Goal: Information Seeking & Learning: Learn about a topic

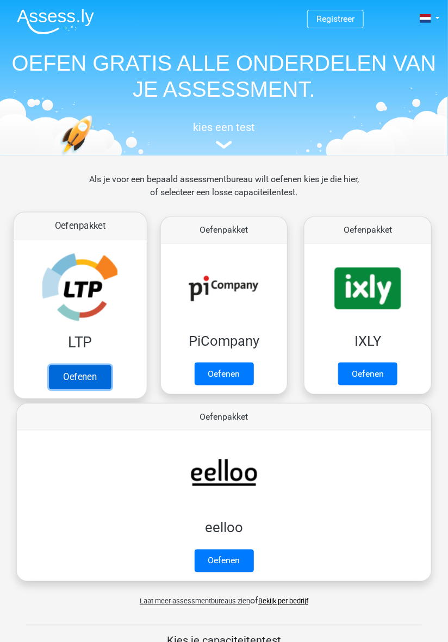
click at [80, 374] on link "Oefenen" at bounding box center [80, 377] width 62 height 24
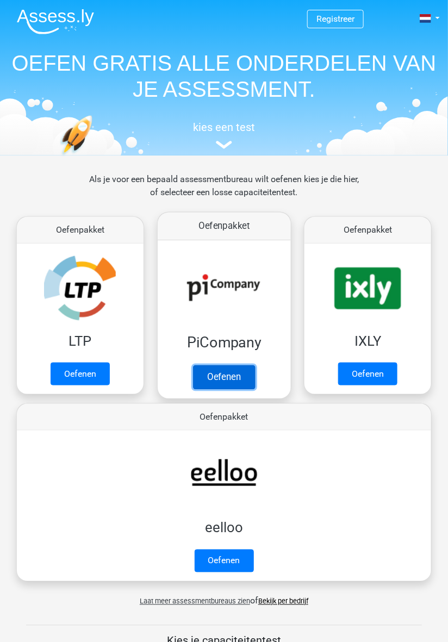
click at [220, 372] on link "Oefenen" at bounding box center [224, 377] width 62 height 24
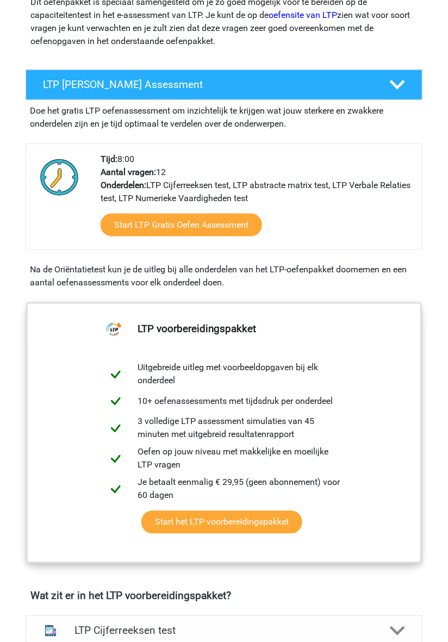
scroll to position [150, 0]
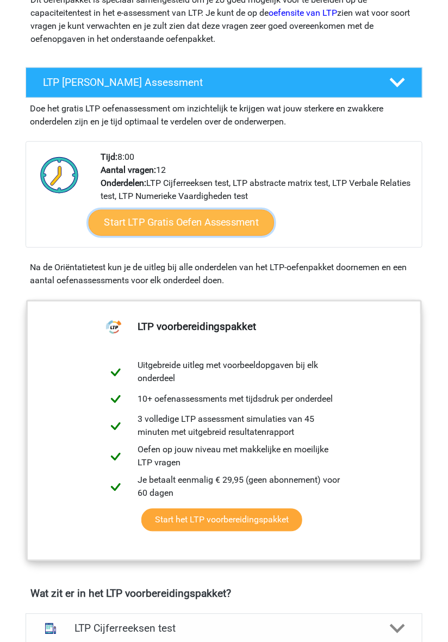
click at [168, 221] on link "Start LTP Gratis Oefen Assessment" at bounding box center [182, 223] width 186 height 26
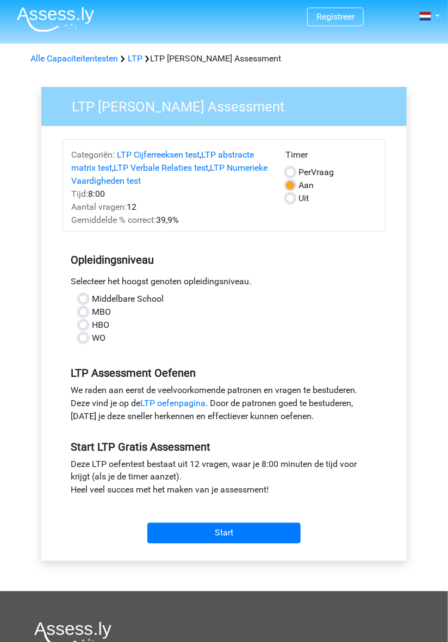
scroll to position [3, 0]
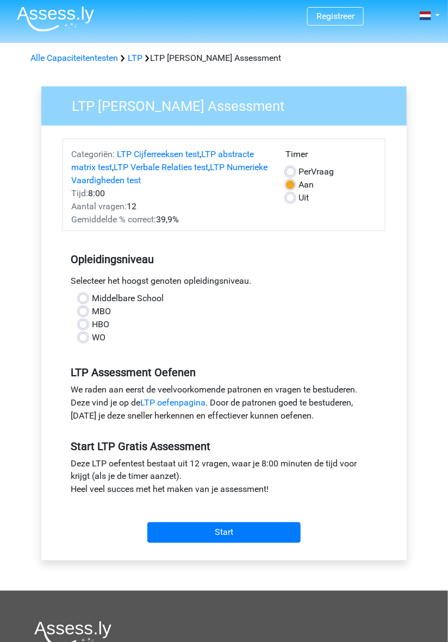
click at [92, 294] on label "Middelbare School" at bounding box center [128, 298] width 72 height 13
click at [86, 294] on input "Middelbare School" at bounding box center [83, 297] width 9 height 11
radio input "true"
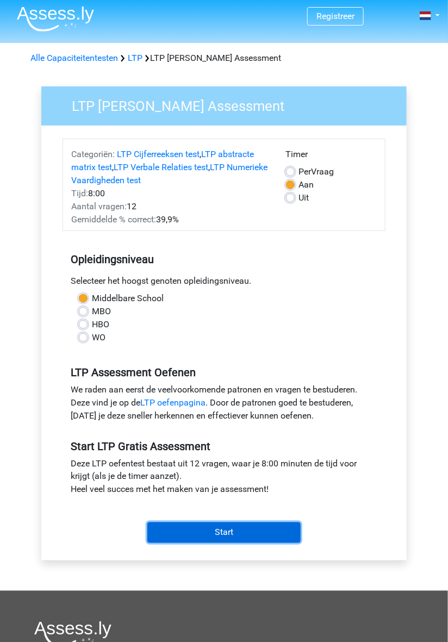
click at [199, 528] on input "Start" at bounding box center [223, 532] width 153 height 21
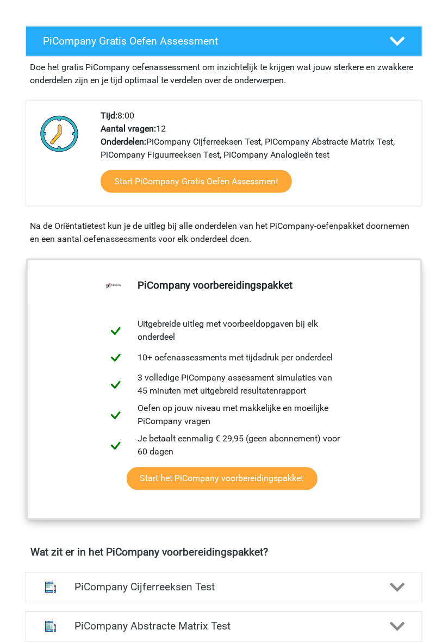
scroll to position [202, 0]
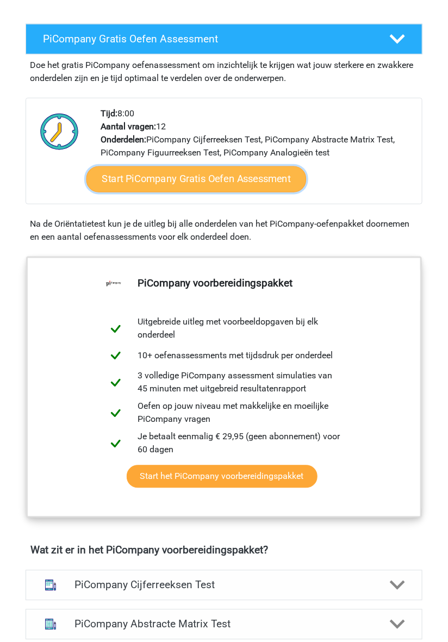
click at [123, 174] on link "Start PiCompany Gratis Oefen Assessment" at bounding box center [196, 179] width 220 height 26
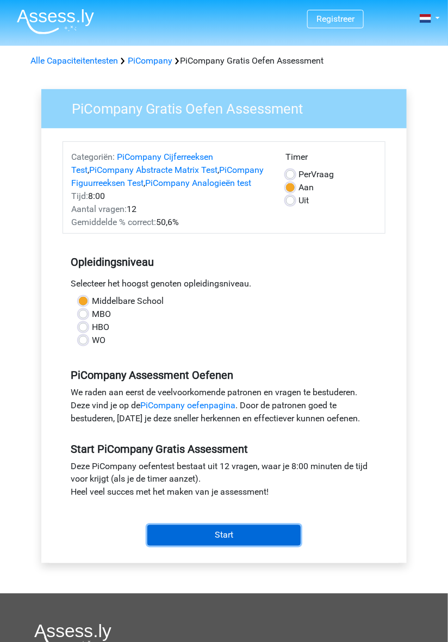
click at [246, 537] on input "Start" at bounding box center [223, 535] width 153 height 21
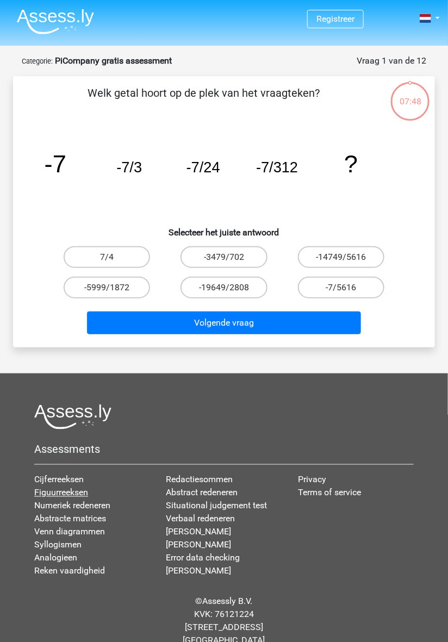
click at [52, 498] on link "Figuurreeksen" at bounding box center [61, 492] width 54 height 10
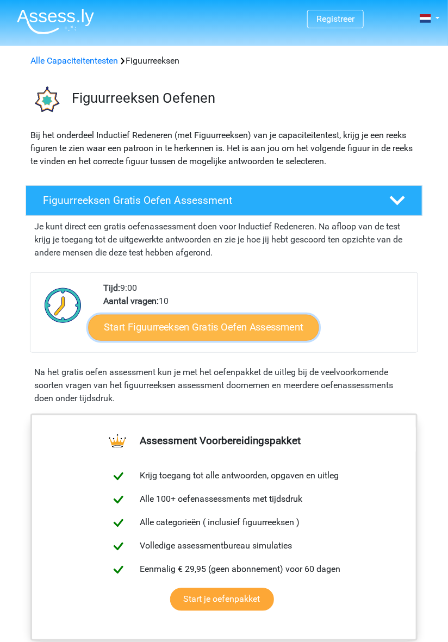
click at [160, 328] on link "Start Figuurreeksen Gratis Oefen Assessment" at bounding box center [204, 328] width 230 height 26
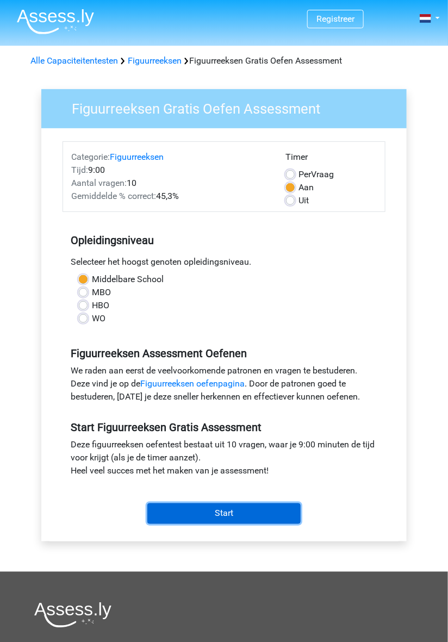
click at [244, 518] on input "Start" at bounding box center [223, 513] width 153 height 21
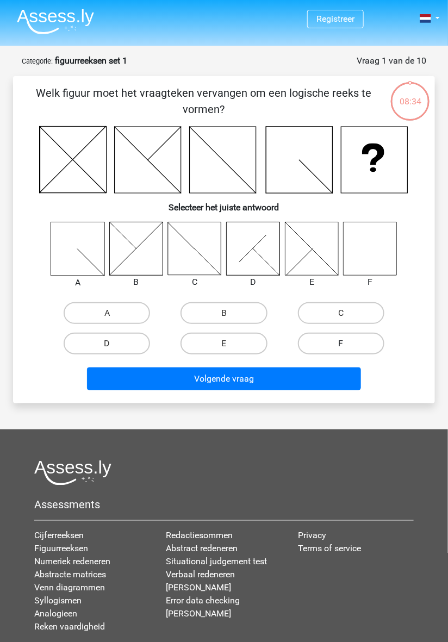
click at [336, 347] on label "F" at bounding box center [341, 344] width 86 height 22
click at [341, 347] on input "F" at bounding box center [344, 346] width 7 height 7
radio input "true"
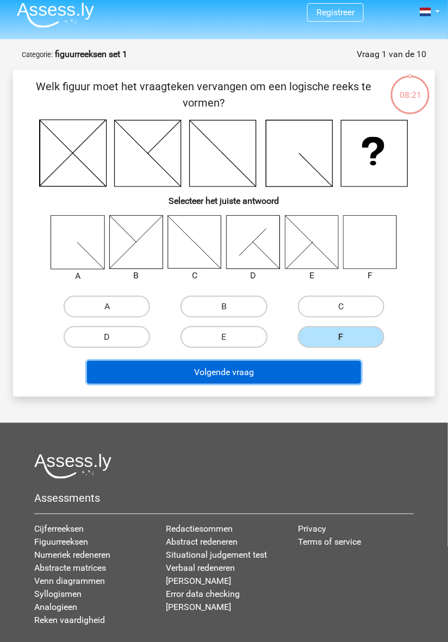
click at [235, 383] on button "Volgende vraag" at bounding box center [224, 372] width 274 height 23
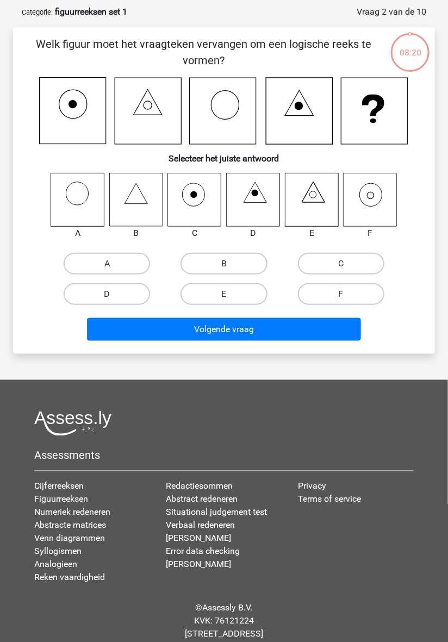
scroll to position [54, 0]
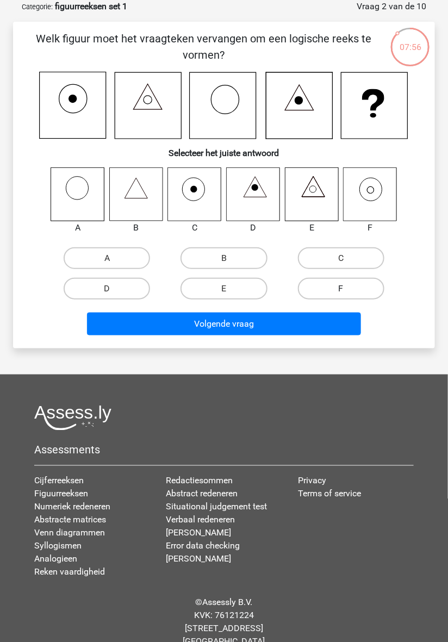
click at [364, 292] on label "F" at bounding box center [341, 289] width 86 height 22
click at [348, 292] on input "F" at bounding box center [344, 292] width 7 height 7
radio input "true"
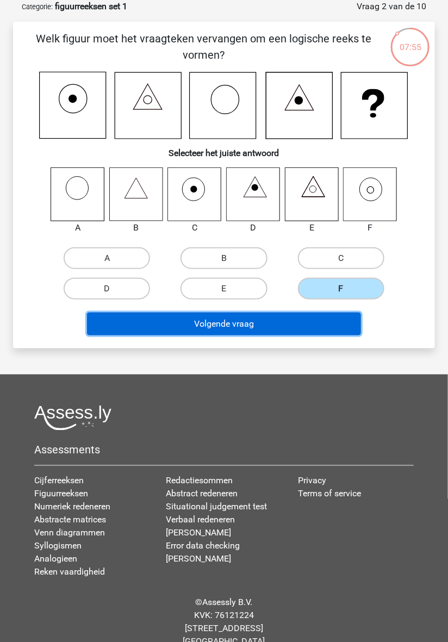
click at [315, 330] on button "Volgende vraag" at bounding box center [224, 323] width 274 height 23
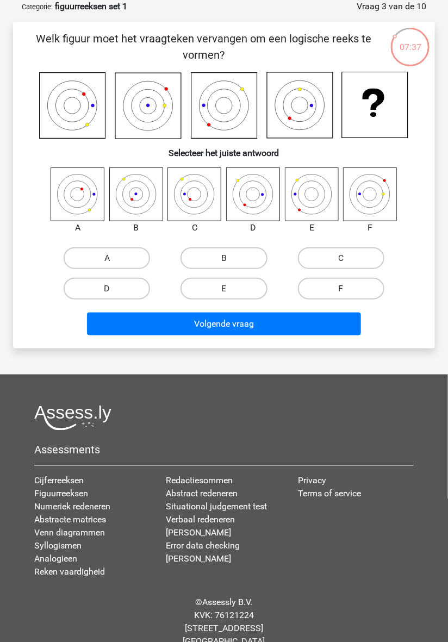
click at [364, 287] on label "F" at bounding box center [341, 289] width 86 height 22
click at [348, 289] on input "F" at bounding box center [344, 292] width 7 height 7
radio input "true"
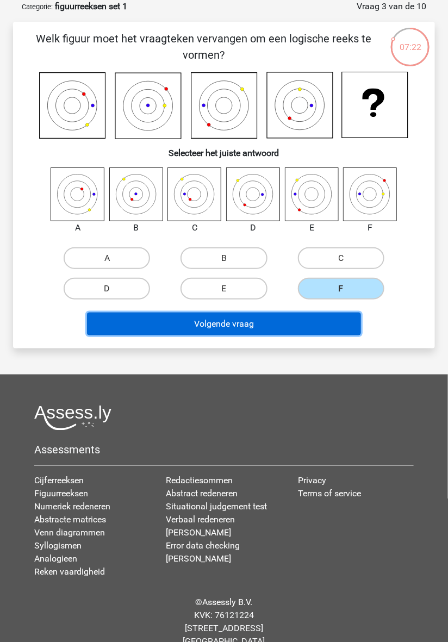
click at [322, 324] on button "Volgende vraag" at bounding box center [224, 323] width 274 height 23
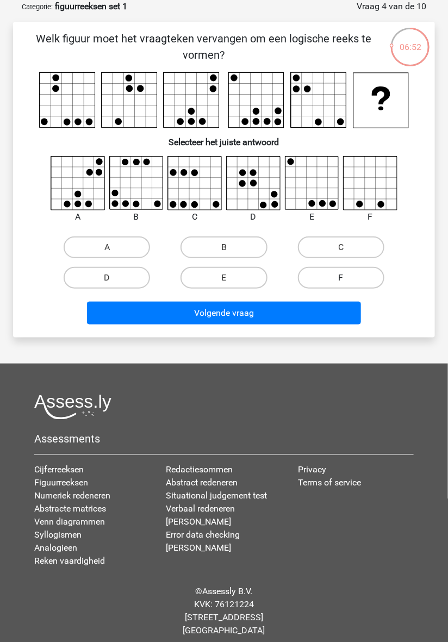
click at [334, 279] on label "F" at bounding box center [341, 278] width 86 height 22
click at [341, 279] on input "F" at bounding box center [344, 281] width 7 height 7
radio input "true"
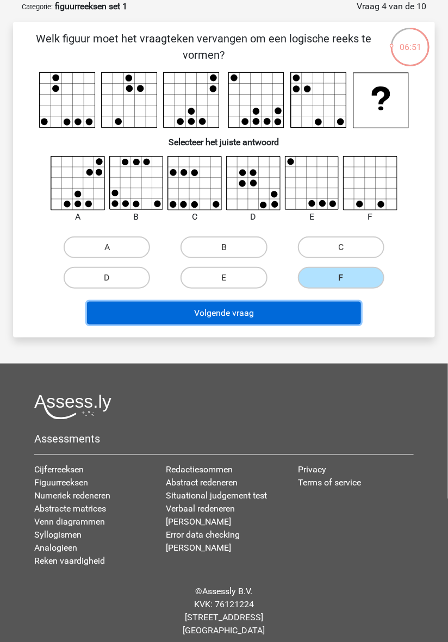
click at [237, 310] on button "Volgende vraag" at bounding box center [224, 313] width 274 height 23
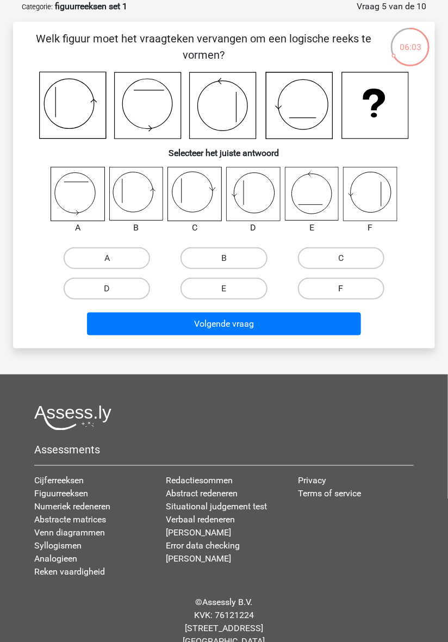
click at [361, 287] on label "F" at bounding box center [341, 289] width 86 height 22
click at [348, 289] on input "F" at bounding box center [344, 292] width 7 height 7
radio input "true"
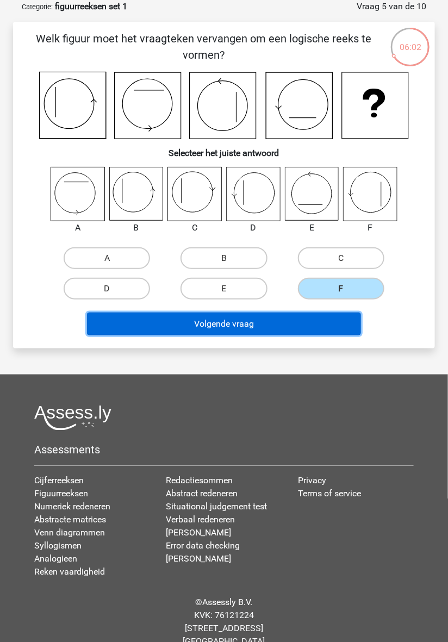
click at [313, 325] on button "Volgende vraag" at bounding box center [224, 323] width 274 height 23
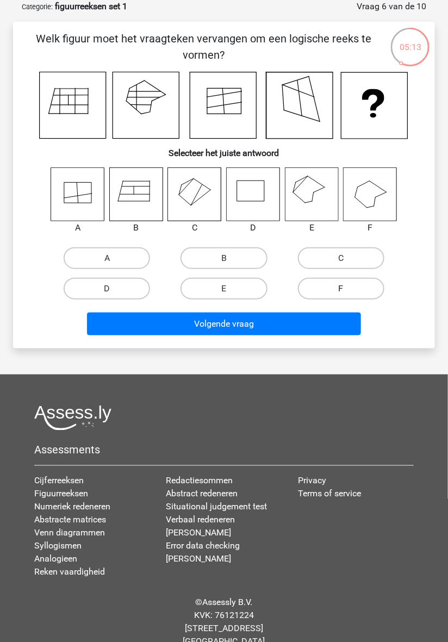
click at [355, 290] on label "F" at bounding box center [341, 289] width 86 height 22
click at [348, 290] on input "F" at bounding box center [344, 292] width 7 height 7
radio input "true"
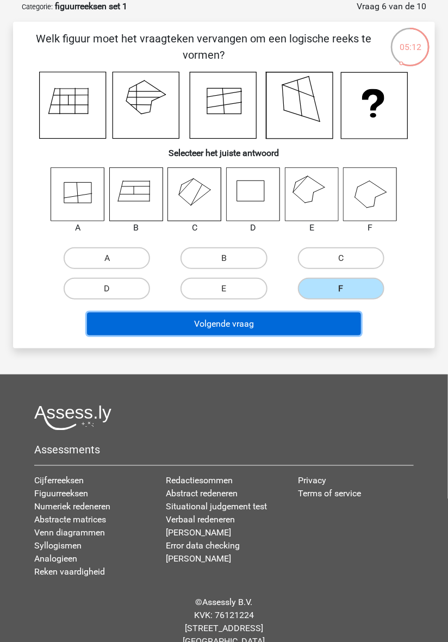
click at [296, 325] on button "Volgende vraag" at bounding box center [224, 323] width 274 height 23
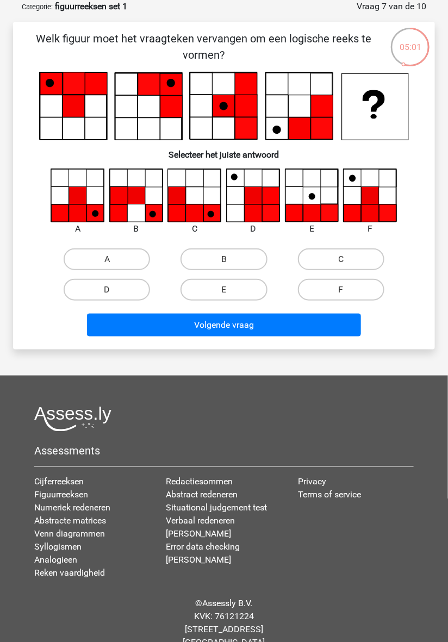
click at [342, 263] on input "C" at bounding box center [344, 262] width 7 height 7
radio input "true"
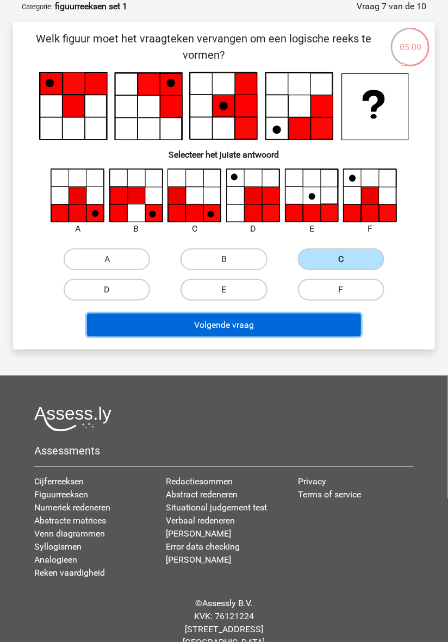
click at [315, 325] on button "Volgende vraag" at bounding box center [224, 325] width 274 height 23
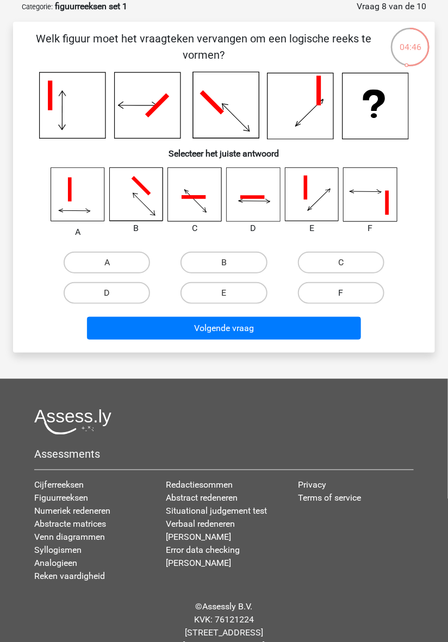
click at [360, 296] on label "F" at bounding box center [341, 293] width 86 height 22
click at [348, 296] on input "F" at bounding box center [344, 296] width 7 height 7
radio input "true"
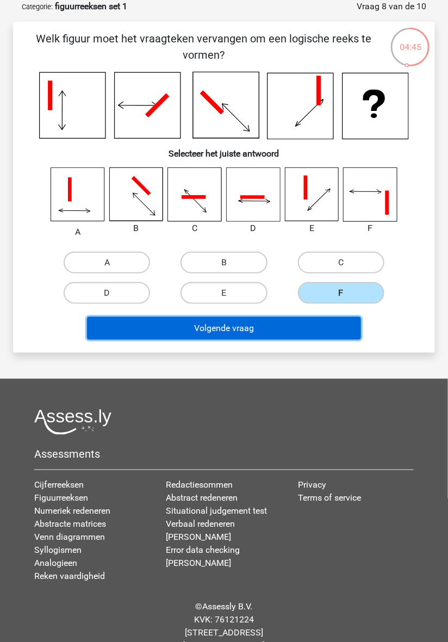
click at [322, 331] on button "Volgende vraag" at bounding box center [224, 328] width 274 height 23
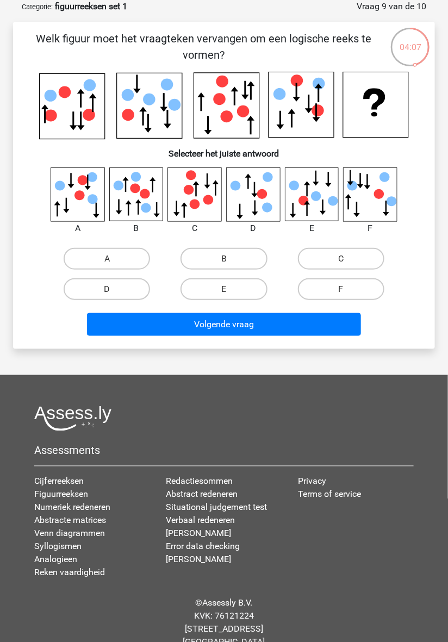
scroll to position [57, 0]
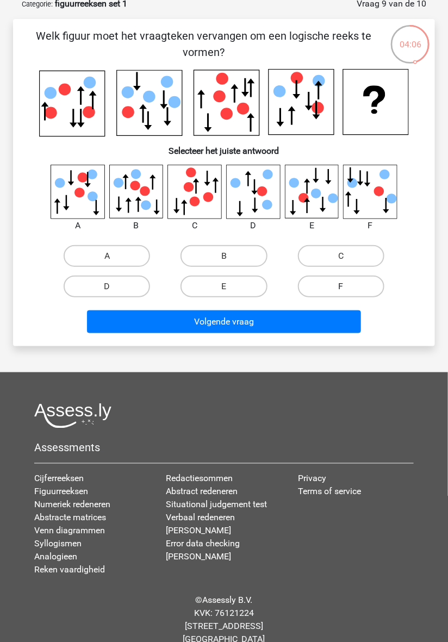
click at [352, 286] on label "F" at bounding box center [341, 286] width 86 height 22
click at [348, 286] on input "F" at bounding box center [344, 289] width 7 height 7
radio input "true"
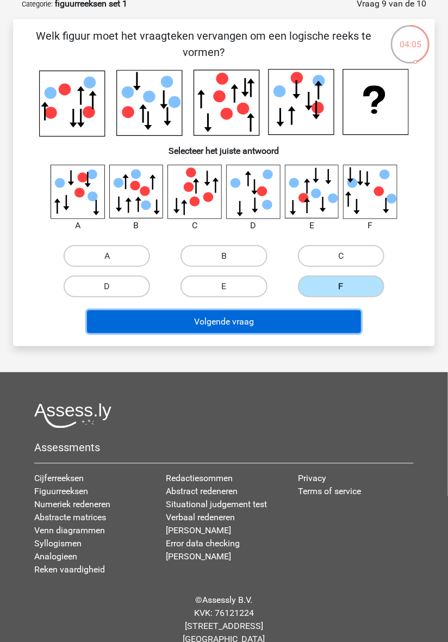
click at [315, 324] on button "Volgende vraag" at bounding box center [224, 321] width 274 height 23
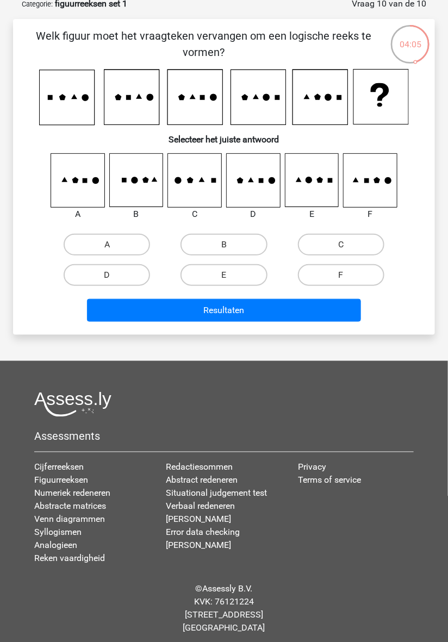
scroll to position [54, 0]
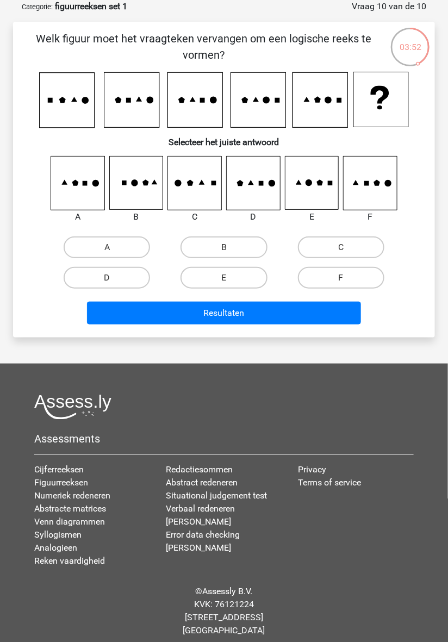
click at [227, 250] on input "B" at bounding box center [227, 250] width 7 height 7
radio input "true"
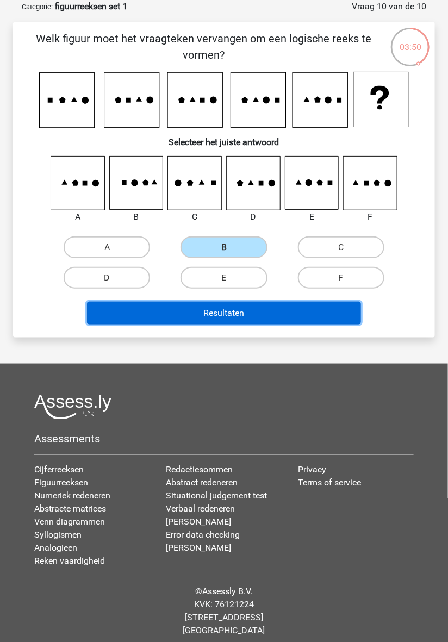
click at [278, 318] on button "Resultaten" at bounding box center [224, 313] width 274 height 23
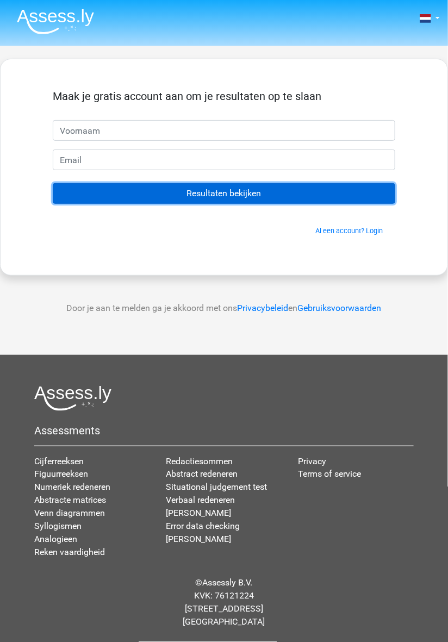
click at [243, 198] on input "Resultaten bekijken" at bounding box center [224, 193] width 342 height 21
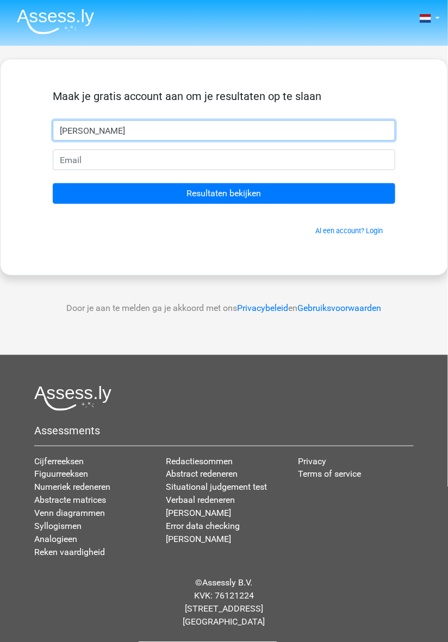
type input "[PERSON_NAME]"
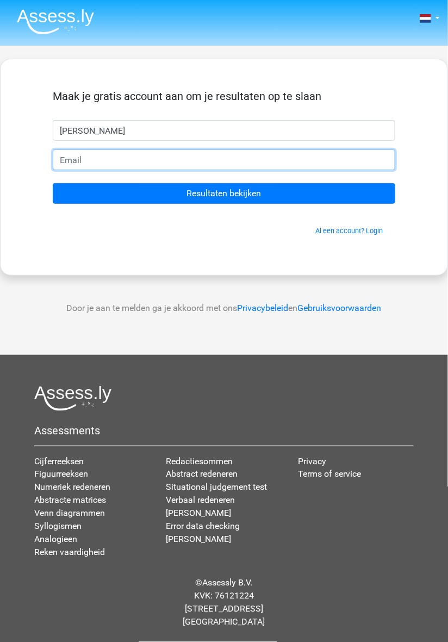
click at [174, 162] on input "email" at bounding box center [224, 159] width 342 height 21
type input "[EMAIL_ADDRESS][DOMAIN_NAME]"
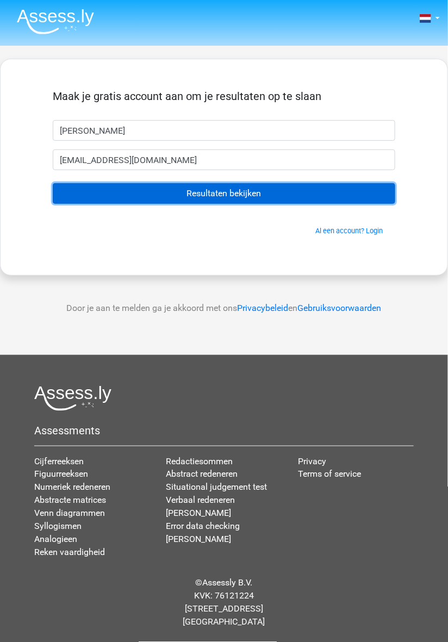
click at [250, 197] on input "Resultaten bekijken" at bounding box center [224, 193] width 342 height 21
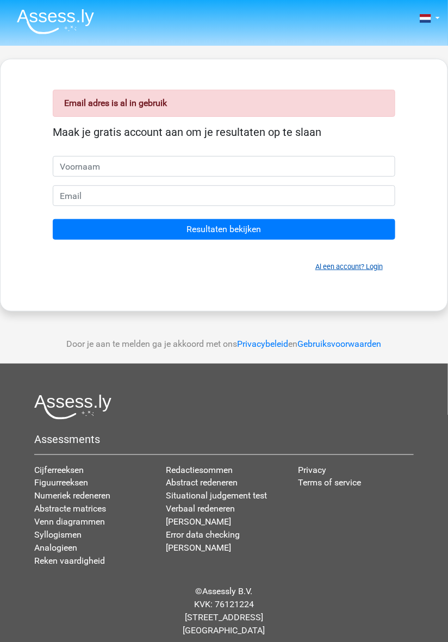
click at [380, 269] on link "Al een account? Login" at bounding box center [348, 266] width 67 height 8
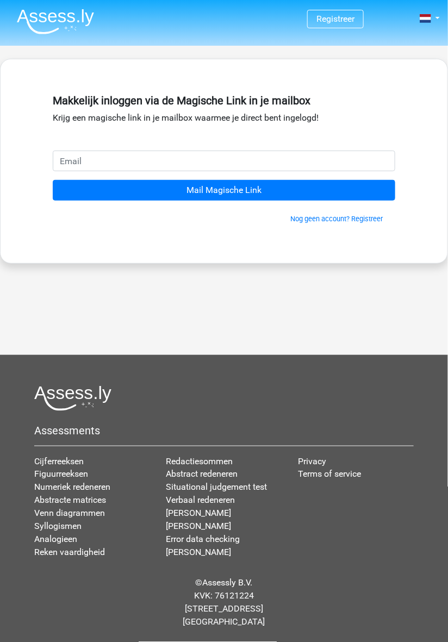
click at [243, 165] on input "email" at bounding box center [224, 161] width 342 height 21
type input "paulvandam72@gmail.com"
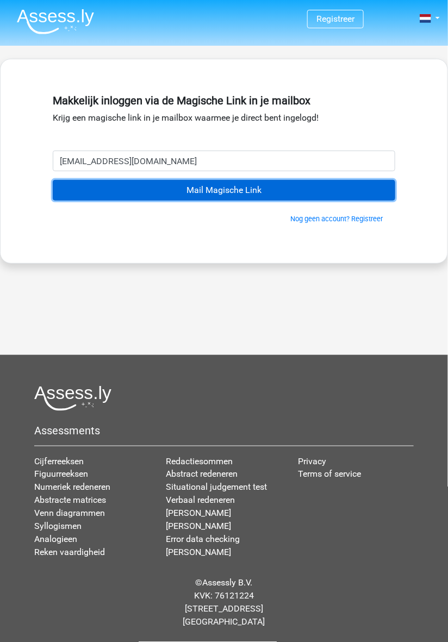
click at [265, 193] on input "Mail Magische Link" at bounding box center [224, 190] width 342 height 21
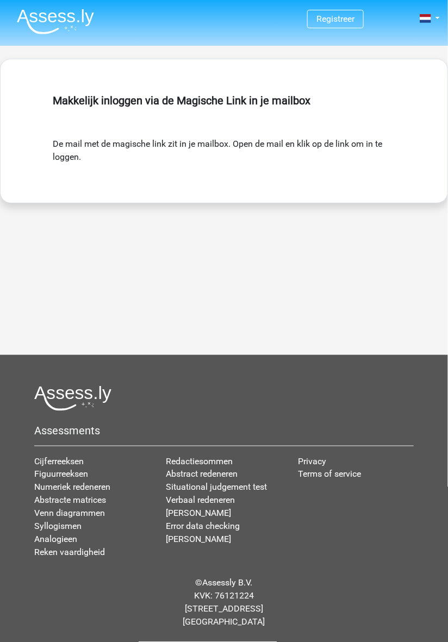
click at [444, 553] on footer "Assessments Cijferreeksen Figuurreeksen Numeriek redeneren Abstracte matrices V…" at bounding box center [224, 498] width 448 height 287
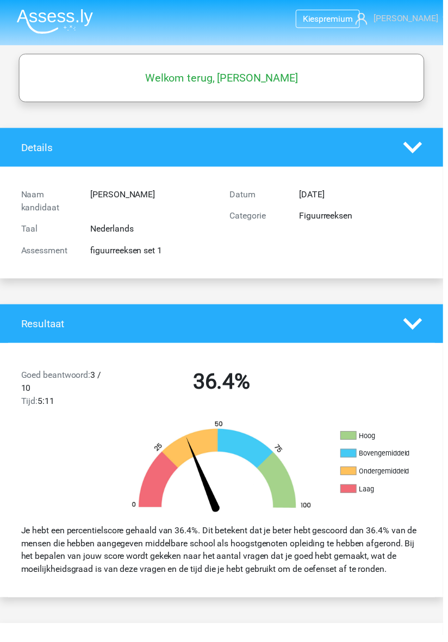
click at [440, 17] on link "[PERSON_NAME]" at bounding box center [399, 18] width 80 height 13
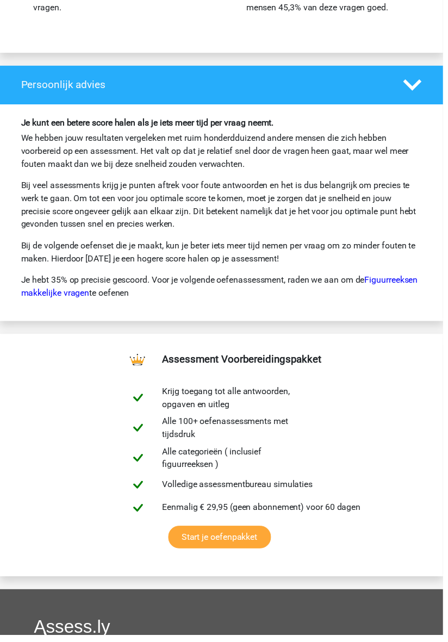
scroll to position [1771, 0]
click at [123, 297] on link "Figuurreeksen makkelijke vragen" at bounding box center [221, 289] width 401 height 23
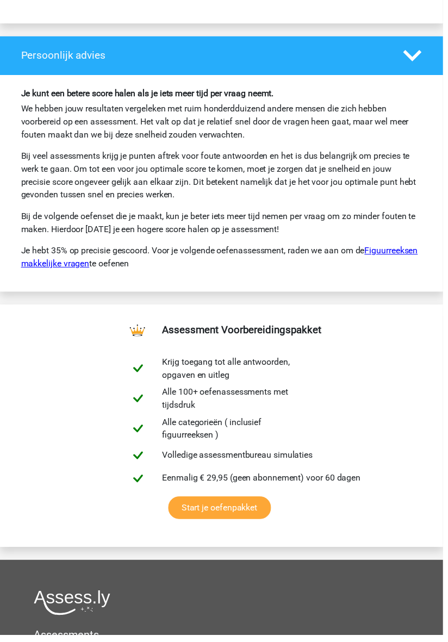
scroll to position [1807, 0]
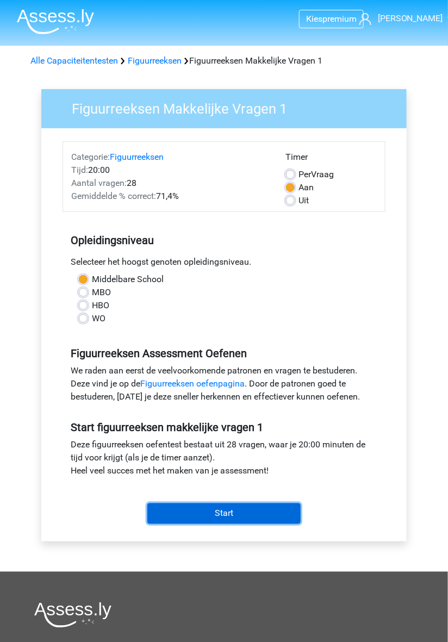
click at [243, 514] on input "Start" at bounding box center [223, 513] width 153 height 21
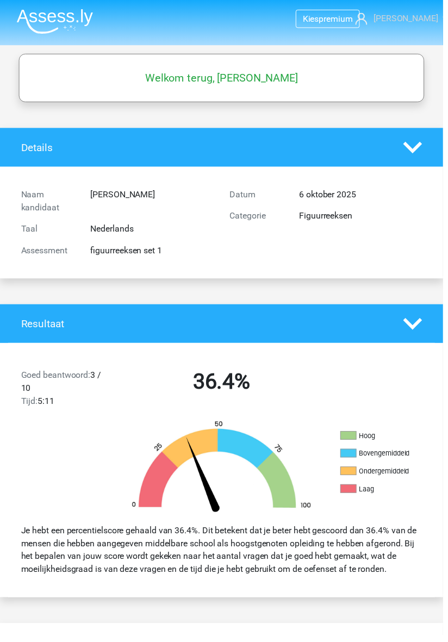
click at [437, 18] on link "[PERSON_NAME]" at bounding box center [399, 18] width 80 height 13
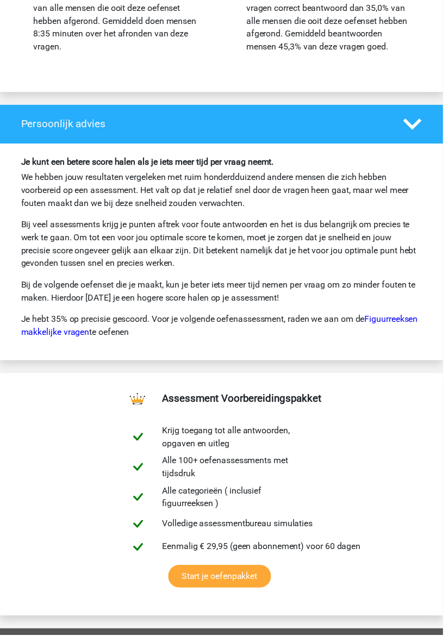
scroll to position [1730, 0]
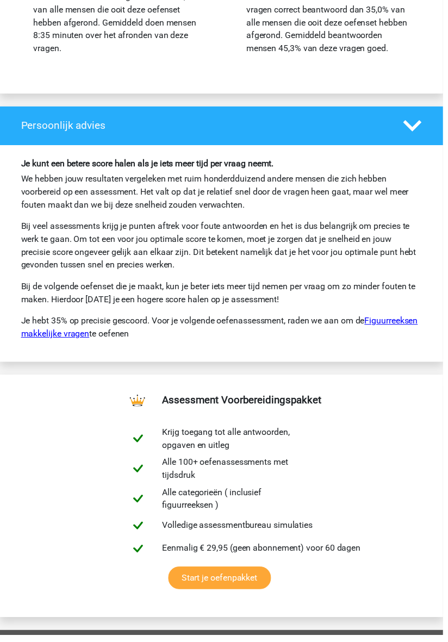
click at [117, 339] on link "Figuurreeksen makkelijke vragen" at bounding box center [221, 330] width 401 height 23
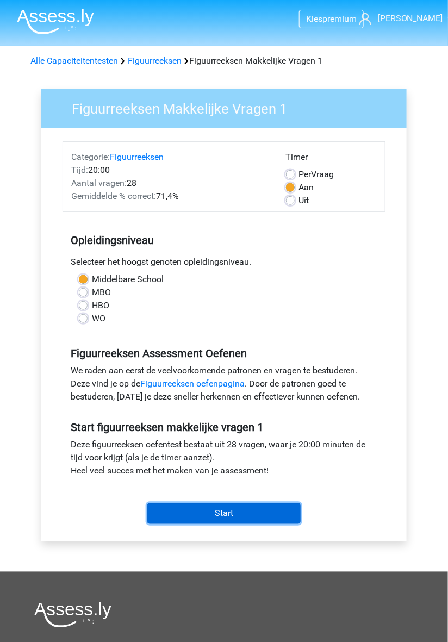
click at [284, 522] on input "Start" at bounding box center [223, 513] width 153 height 21
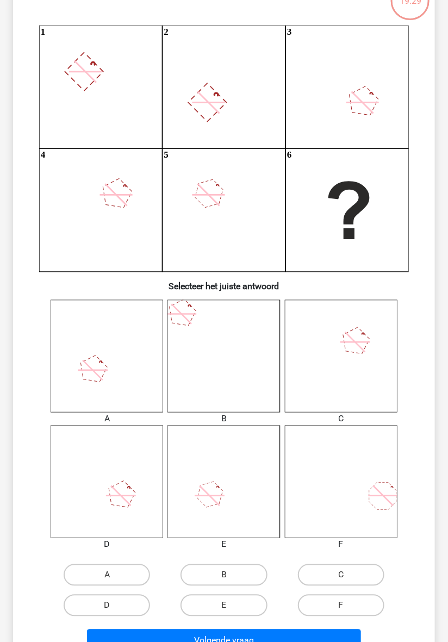
scroll to position [103, 0]
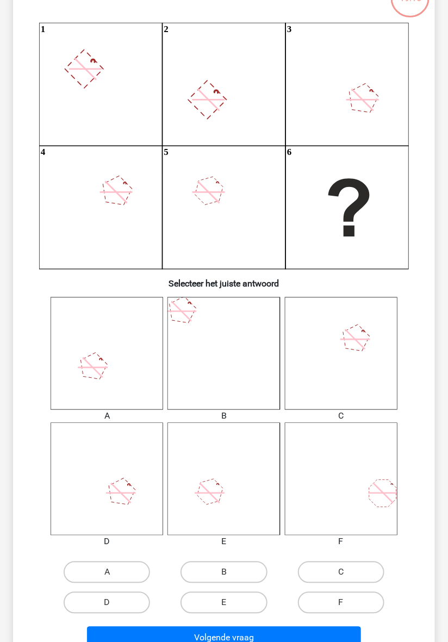
click at [128, 368] on icon at bounding box center [107, 353] width 112 height 112
click at [121, 369] on icon at bounding box center [107, 353] width 112 height 112
click at [127, 570] on label "A" at bounding box center [107, 572] width 86 height 22
click at [114, 572] on input "A" at bounding box center [110, 575] width 7 height 7
radio input "true"
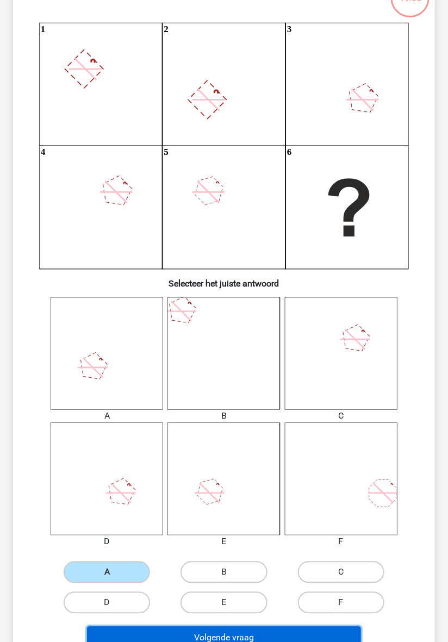
click at [248, 639] on button "Volgende vraag" at bounding box center [224, 637] width 274 height 23
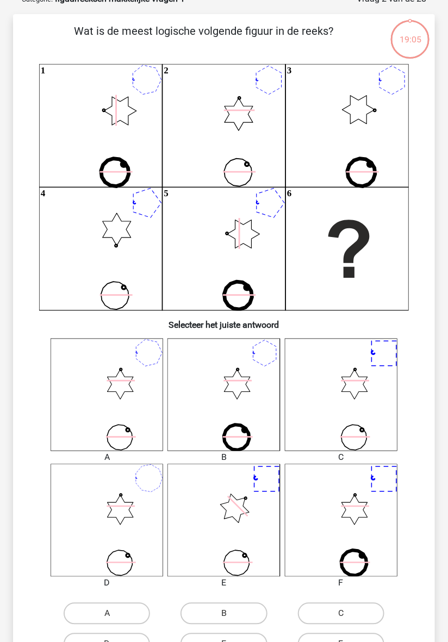
scroll to position [54, 0]
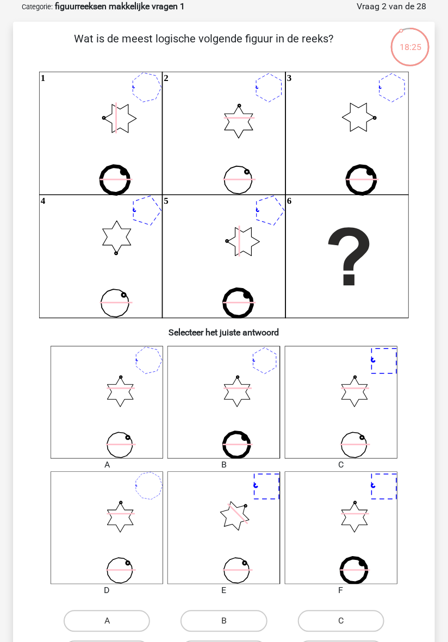
click at [126, 641] on label "D" at bounding box center [107, 652] width 86 height 22
radio input "true"
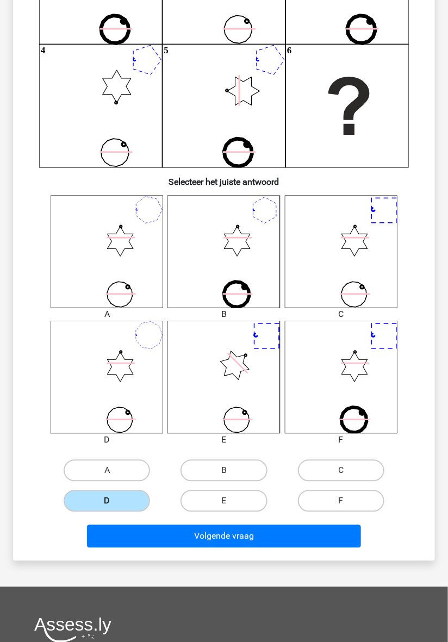
scroll to position [208, 0]
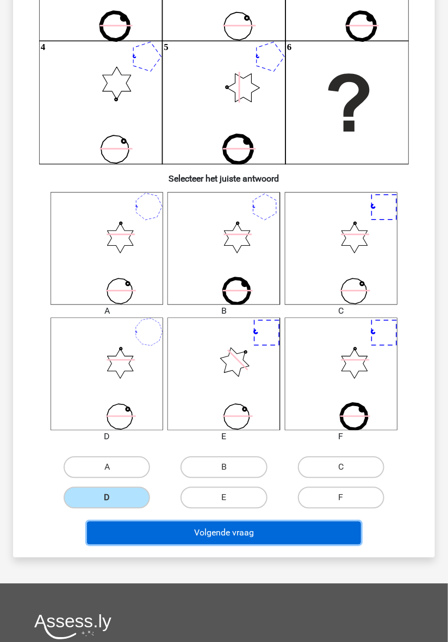
click at [258, 537] on button "Volgende vraag" at bounding box center [224, 533] width 274 height 23
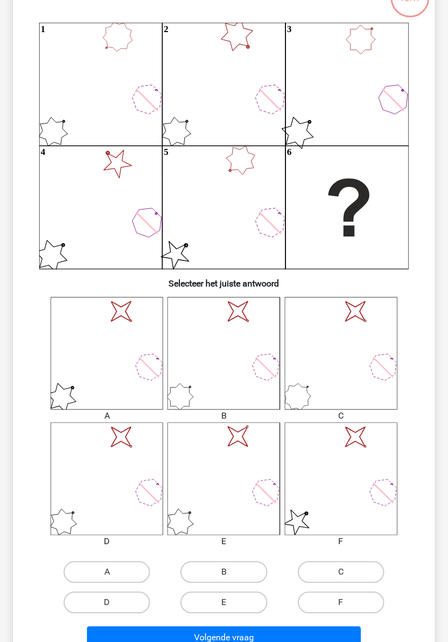
scroll to position [102, 0]
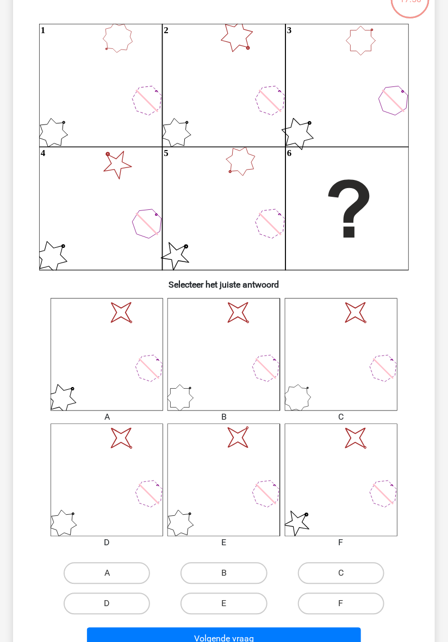
click at [343, 609] on input "F" at bounding box center [344, 607] width 7 height 7
radio input "true"
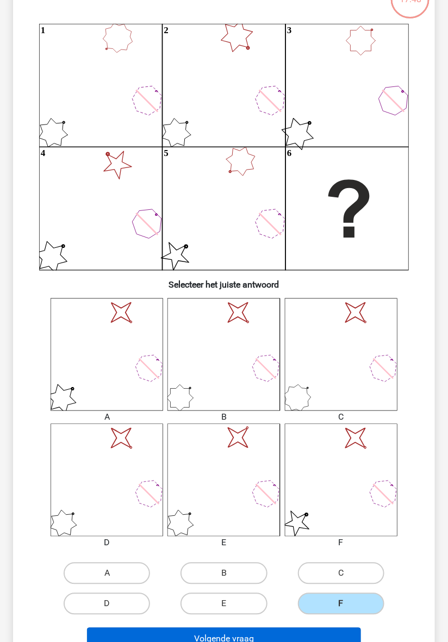
click at [276, 641] on button "Volgende vraag" at bounding box center [224, 639] width 274 height 23
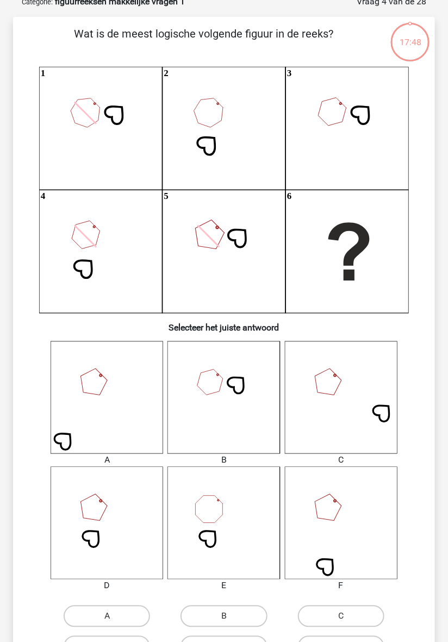
scroll to position [54, 0]
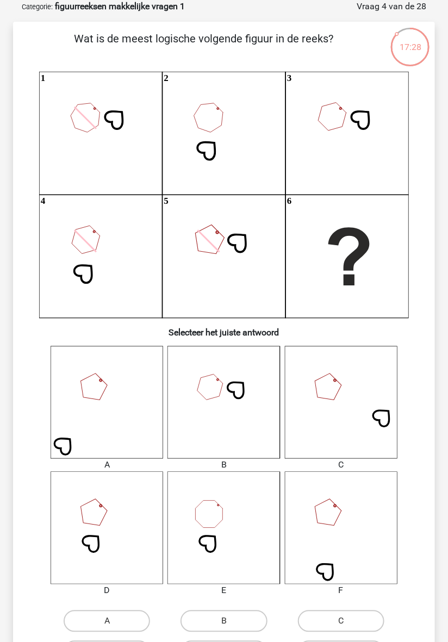
click at [356, 641] on label "F" at bounding box center [341, 652] width 86 height 22
radio input "true"
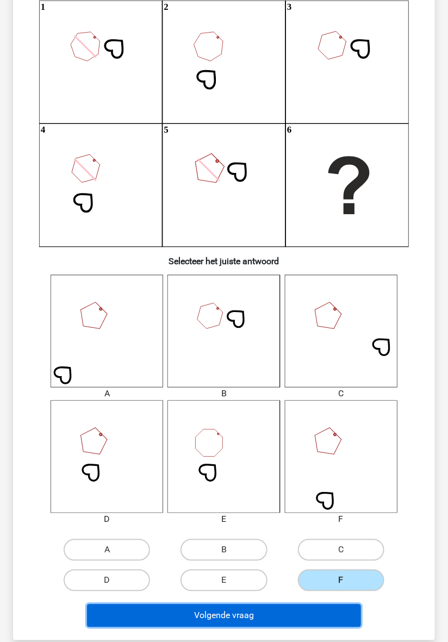
click at [265, 618] on button "Volgende vraag" at bounding box center [224, 615] width 274 height 23
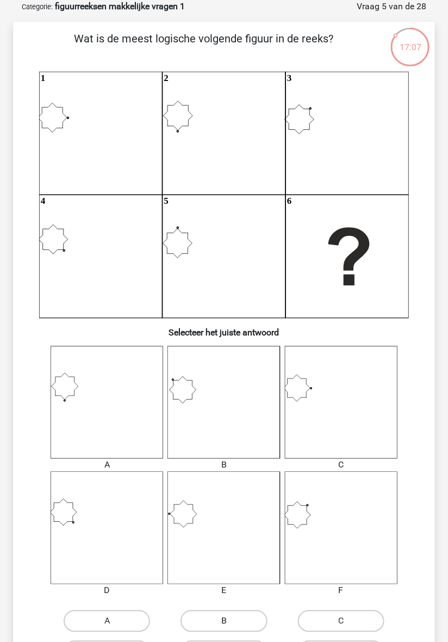
click at [236, 620] on label "B" at bounding box center [223, 621] width 86 height 22
click at [231, 621] on input "B" at bounding box center [227, 624] width 7 height 7
radio input "true"
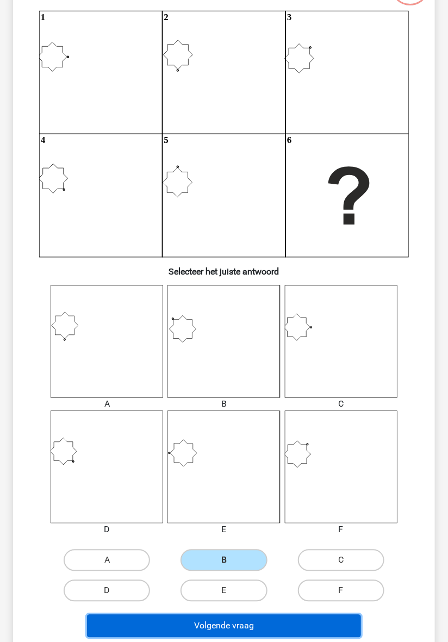
click at [257, 626] on button "Volgende vraag" at bounding box center [224, 626] width 274 height 23
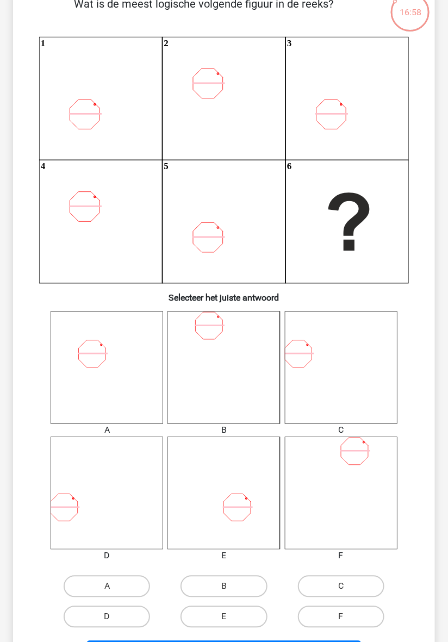
scroll to position [91, 0]
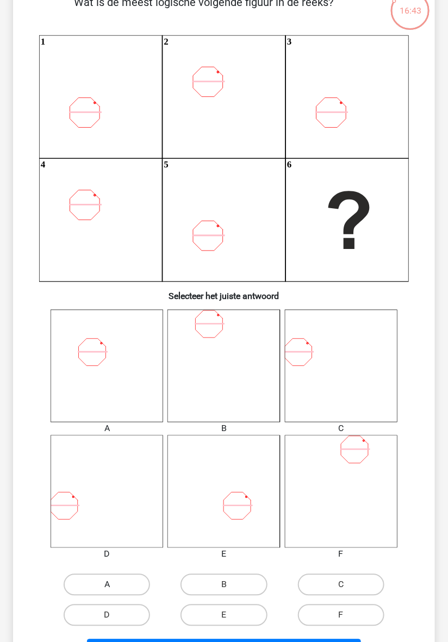
click at [122, 587] on label "A" at bounding box center [107, 585] width 86 height 22
click at [114, 587] on input "A" at bounding box center [110, 588] width 7 height 7
radio input "true"
click at [235, 641] on button "Volgende vraag" at bounding box center [224, 650] width 274 height 23
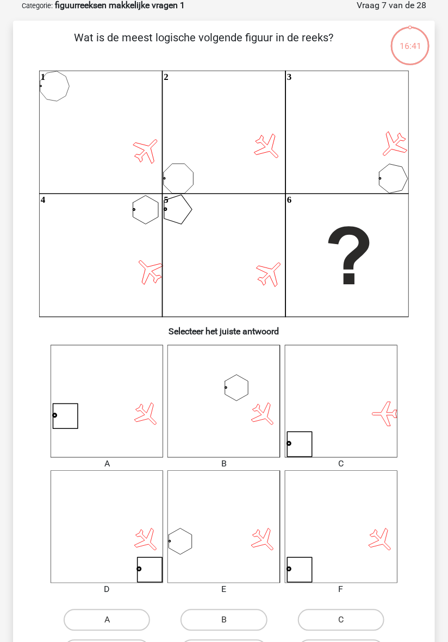
scroll to position [54, 0]
click at [235, 620] on label "B" at bounding box center [223, 621] width 86 height 22
click at [231, 621] on input "B" at bounding box center [227, 624] width 7 height 7
radio input "true"
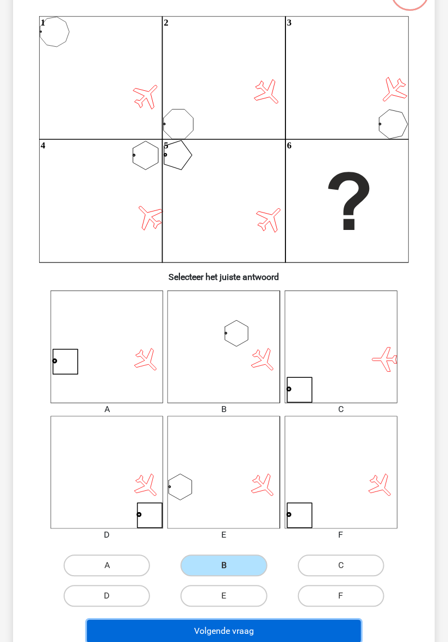
click at [253, 634] on button "Volgende vraag" at bounding box center [224, 631] width 274 height 23
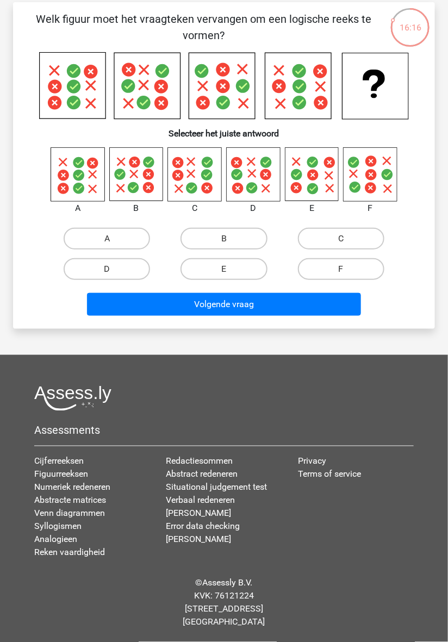
scroll to position [39, 0]
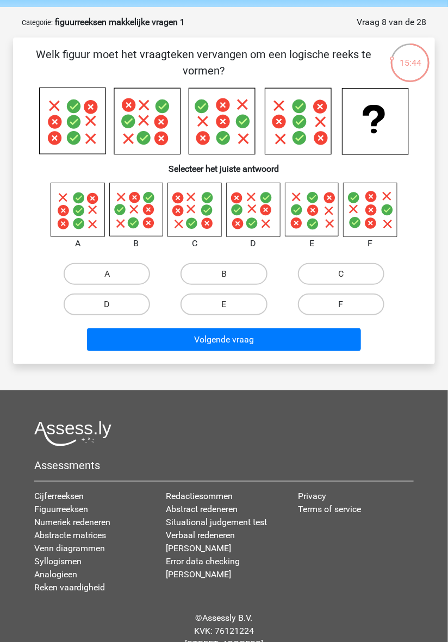
click at [354, 308] on label "F" at bounding box center [341, 304] width 86 height 22
click at [348, 308] on input "F" at bounding box center [344, 307] width 7 height 7
radio input "true"
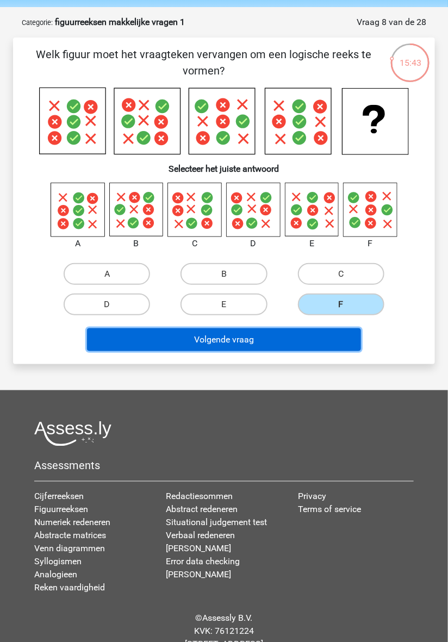
click at [311, 343] on button "Volgende vraag" at bounding box center [224, 339] width 274 height 23
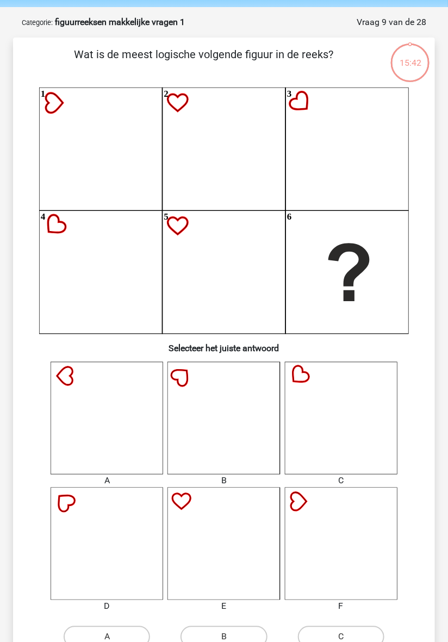
scroll to position [54, 0]
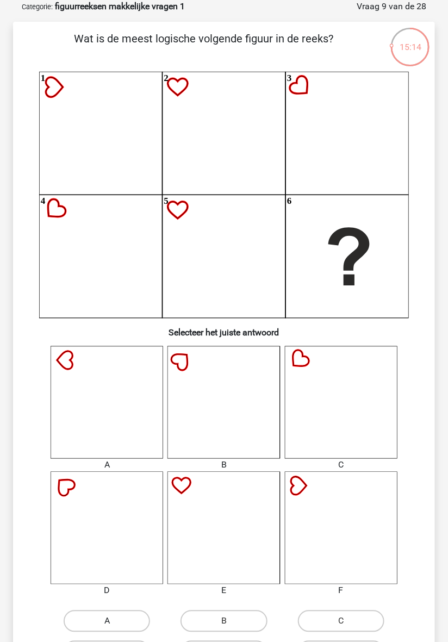
click at [120, 624] on label "A" at bounding box center [107, 621] width 86 height 22
click at [114, 624] on input "A" at bounding box center [110, 624] width 7 height 7
radio input "true"
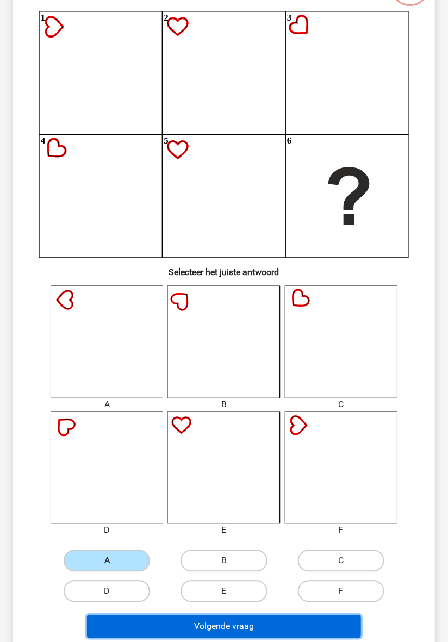
click at [238, 626] on button "Volgende vraag" at bounding box center [224, 626] width 274 height 23
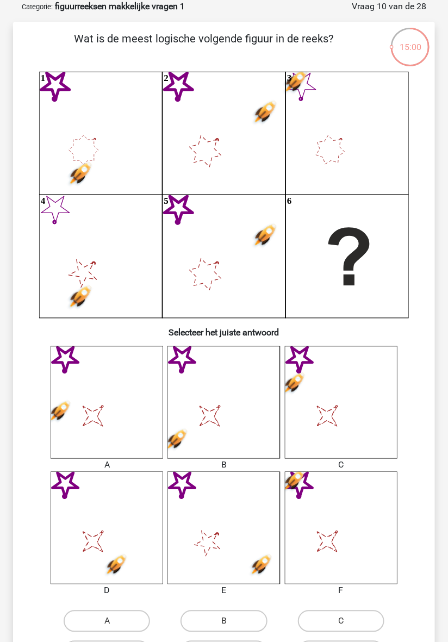
radio input "true"
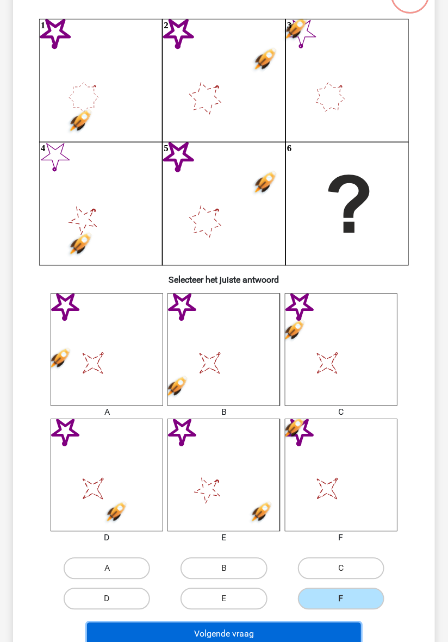
click at [270, 638] on button "Volgende vraag" at bounding box center [224, 634] width 274 height 23
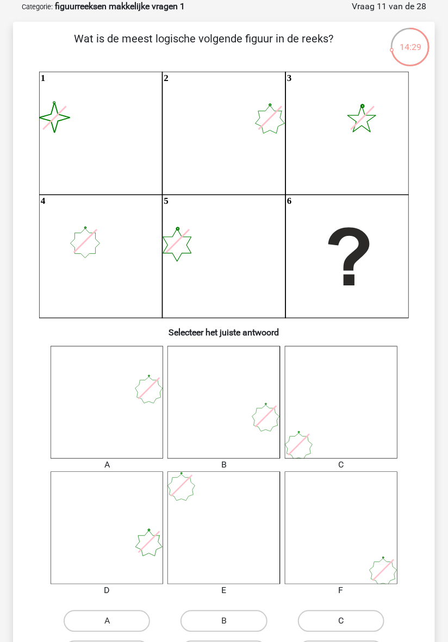
click at [349, 625] on label "C" at bounding box center [341, 621] width 86 height 22
click at [348, 625] on input "C" at bounding box center [344, 624] width 7 height 7
radio input "true"
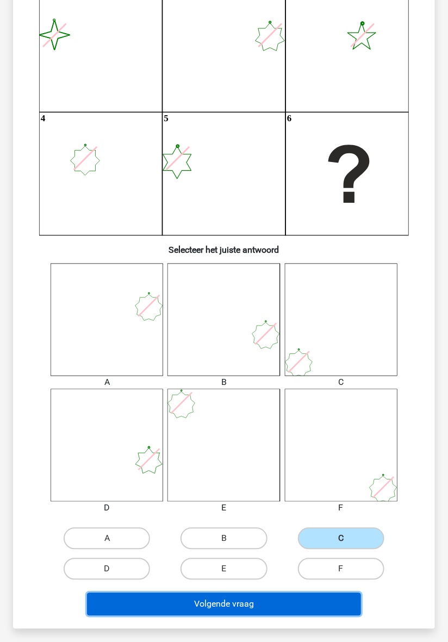
click at [253, 606] on button "Volgende vraag" at bounding box center [224, 604] width 274 height 23
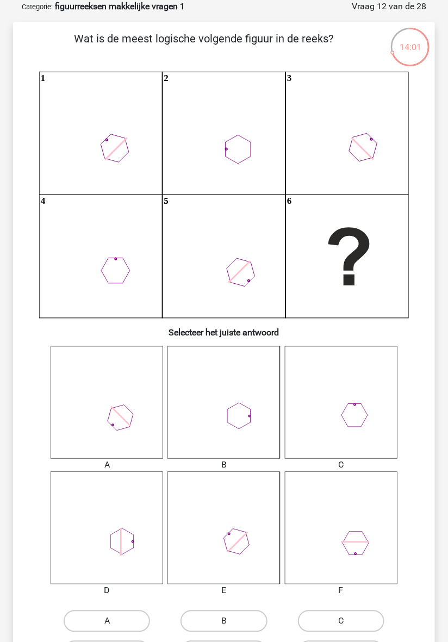
click at [117, 622] on label "A" at bounding box center [107, 621] width 86 height 22
click at [114, 622] on input "A" at bounding box center [110, 624] width 7 height 7
radio input "true"
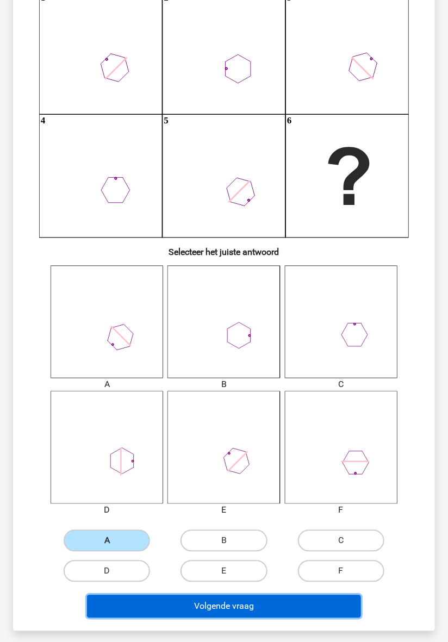
click at [251, 607] on button "Volgende vraag" at bounding box center [224, 606] width 274 height 23
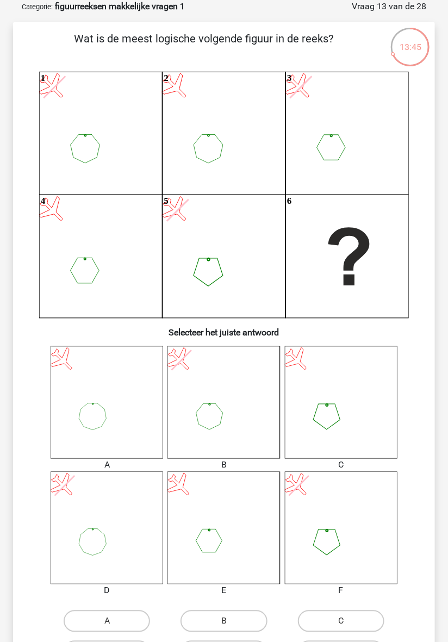
click at [343, 625] on input "C" at bounding box center [344, 624] width 7 height 7
radio input "true"
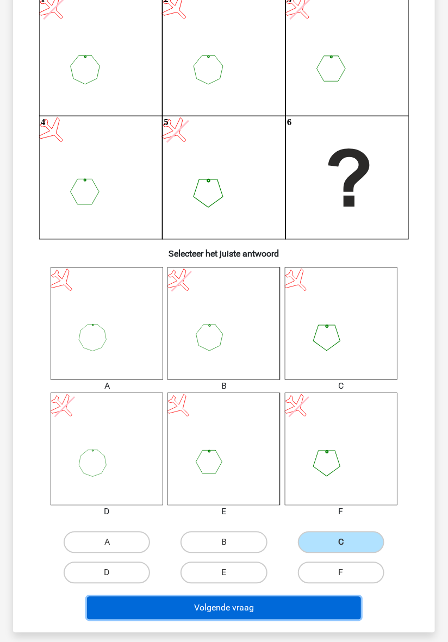
click at [258, 610] on button "Volgende vraag" at bounding box center [224, 608] width 274 height 23
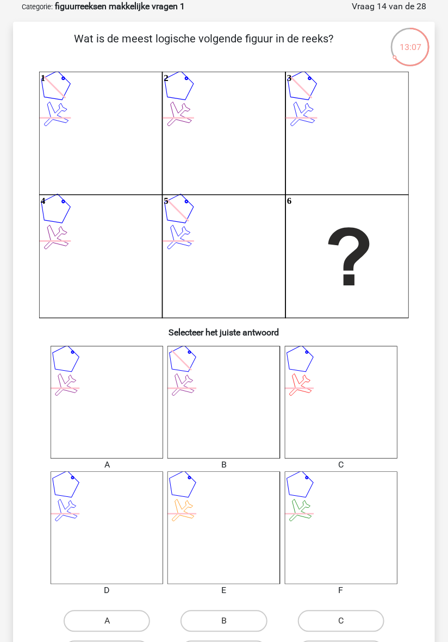
click at [122, 641] on label "D" at bounding box center [107, 652] width 86 height 22
radio input "true"
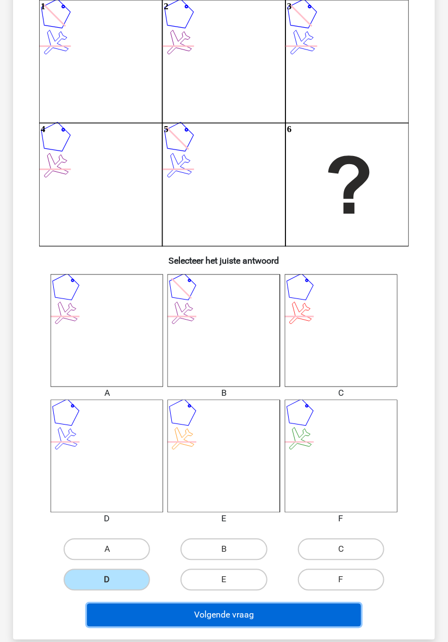
click at [265, 623] on button "Volgende vraag" at bounding box center [224, 615] width 274 height 23
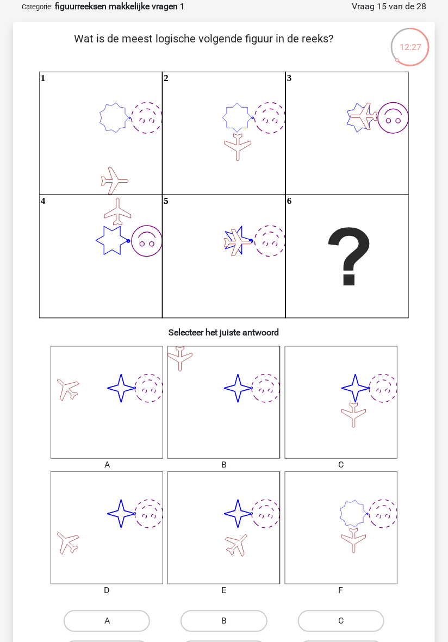
click at [344, 624] on input "C" at bounding box center [344, 624] width 7 height 7
radio input "true"
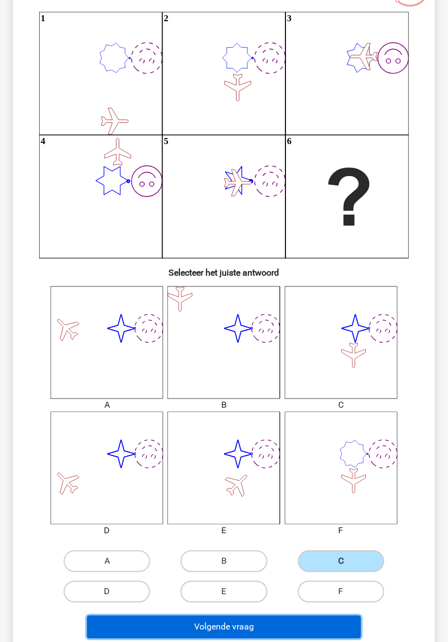
click at [262, 626] on button "Volgende vraag" at bounding box center [224, 627] width 274 height 23
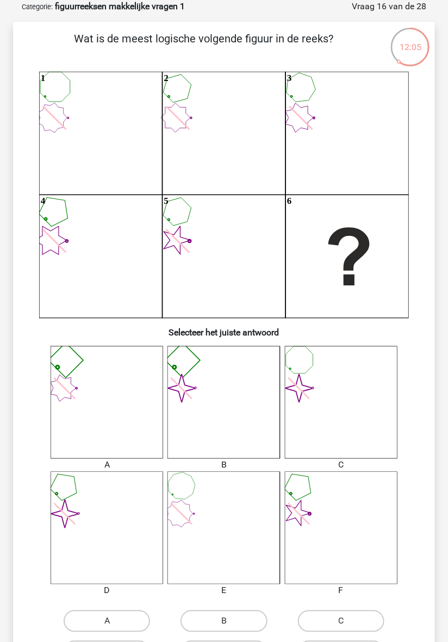
click at [133, 641] on label "D" at bounding box center [107, 652] width 86 height 22
radio input "true"
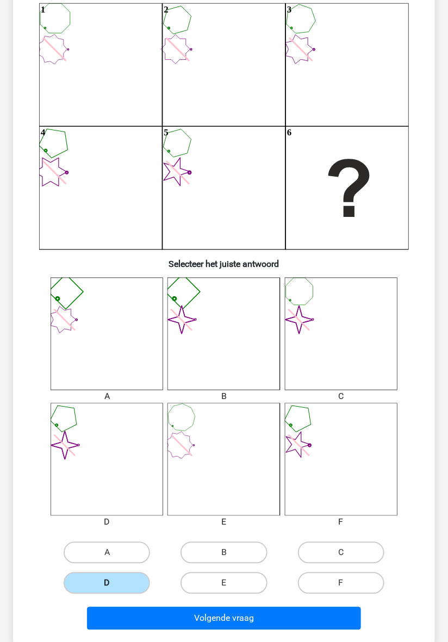
scroll to position [125, 0]
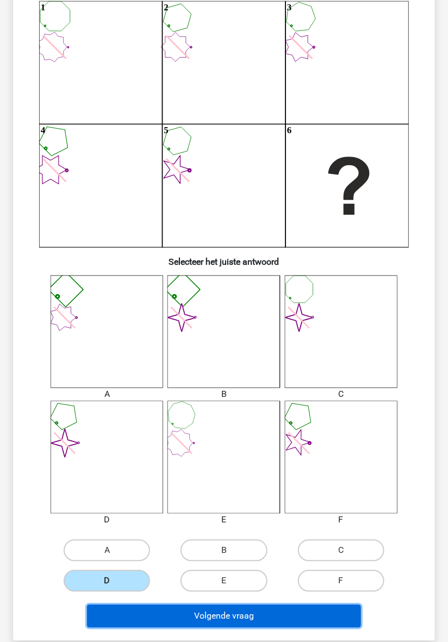
click at [256, 619] on button "Volgende vraag" at bounding box center [224, 616] width 274 height 23
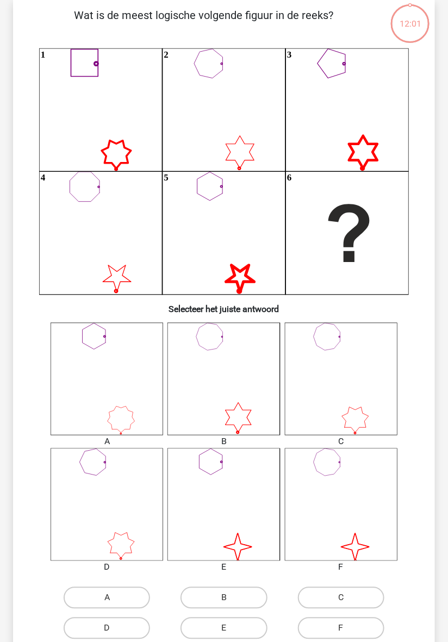
scroll to position [54, 0]
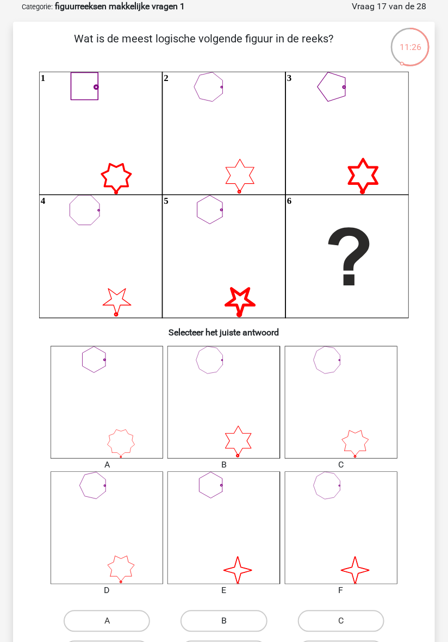
click at [233, 620] on label "B" at bounding box center [223, 621] width 86 height 22
click at [231, 621] on input "B" at bounding box center [227, 624] width 7 height 7
radio input "true"
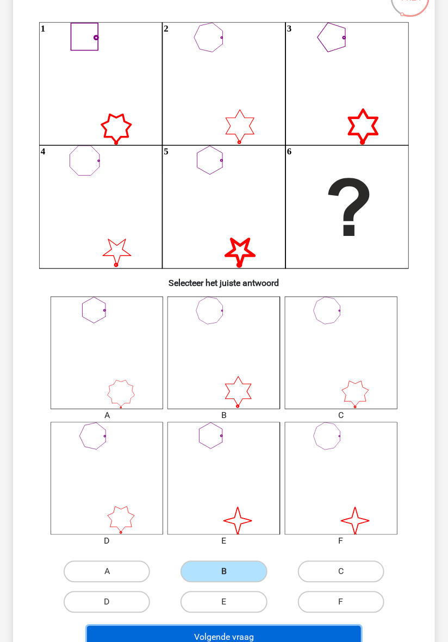
click at [249, 640] on button "Volgende vraag" at bounding box center [224, 637] width 274 height 23
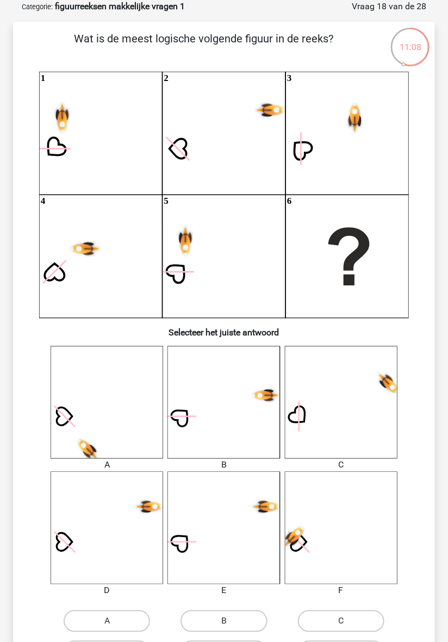
click at [236, 641] on label "E" at bounding box center [223, 652] width 86 height 22
radio input "true"
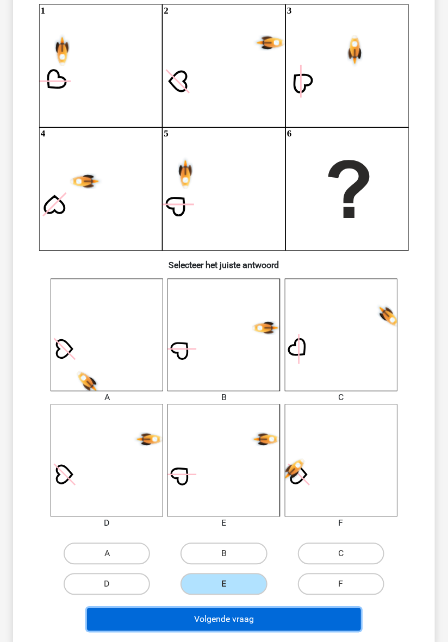
click at [255, 622] on button "Volgende vraag" at bounding box center [224, 619] width 274 height 23
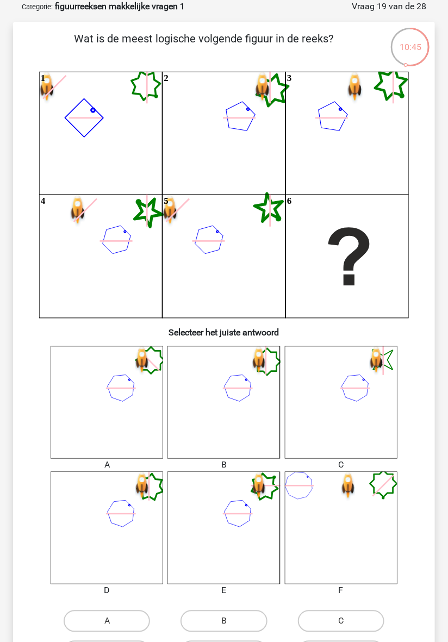
click at [343, 622] on input "C" at bounding box center [344, 624] width 7 height 7
radio input "true"
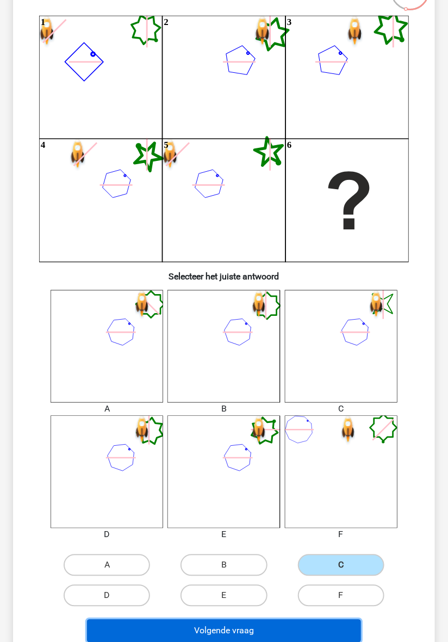
click at [257, 632] on button "Volgende vraag" at bounding box center [224, 630] width 274 height 23
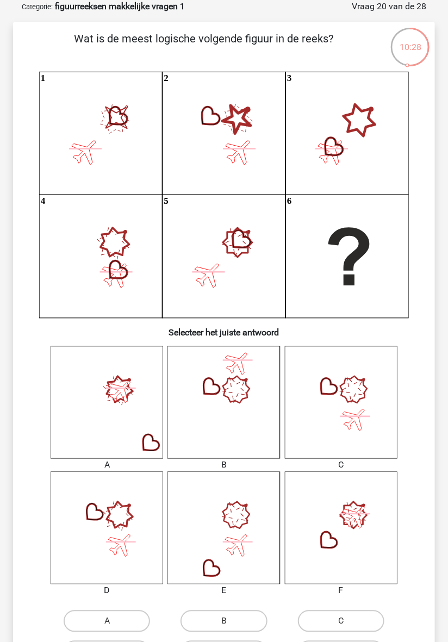
click at [128, 641] on label "D" at bounding box center [107, 652] width 86 height 22
radio input "true"
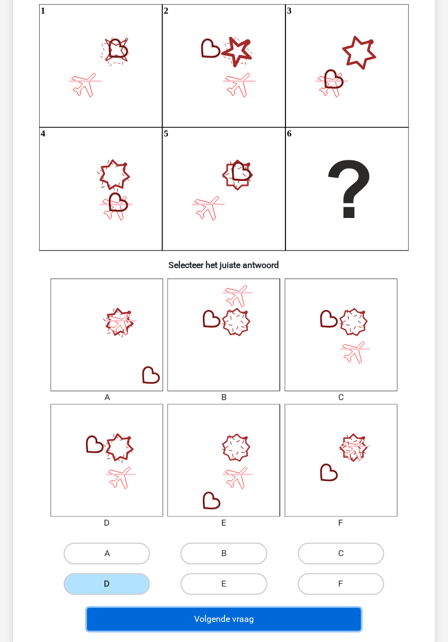
click at [220, 625] on button "Volgende vraag" at bounding box center [224, 619] width 274 height 23
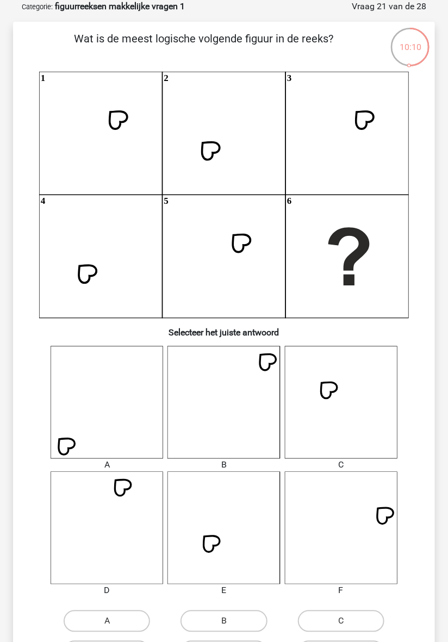
radio input "true"
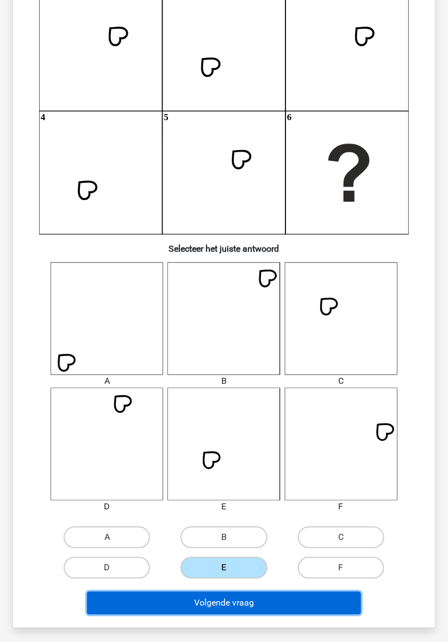
click at [250, 608] on button "Volgende vraag" at bounding box center [224, 603] width 274 height 23
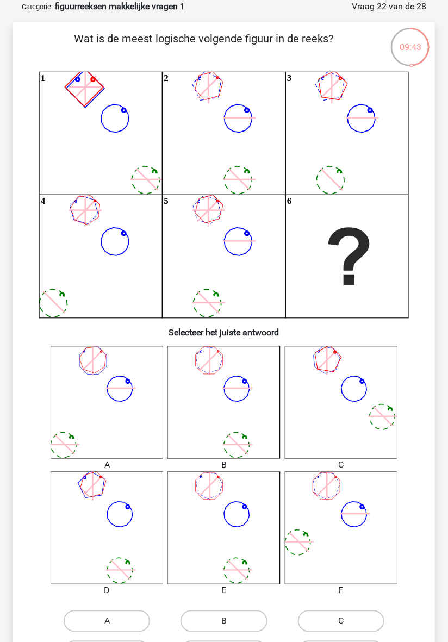
click at [241, 641] on label "E" at bounding box center [223, 652] width 86 height 22
radio input "true"
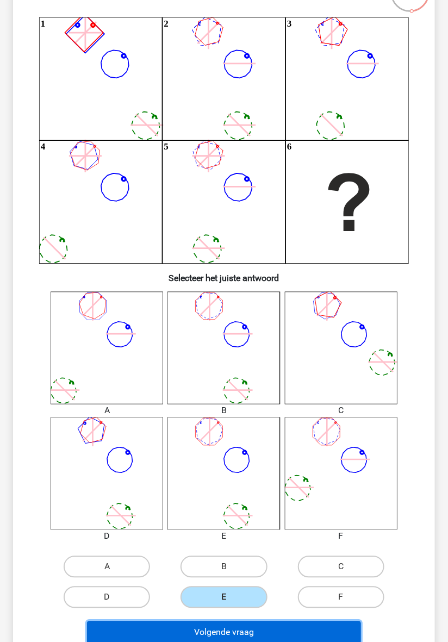
click at [259, 637] on button "Volgende vraag" at bounding box center [224, 632] width 274 height 23
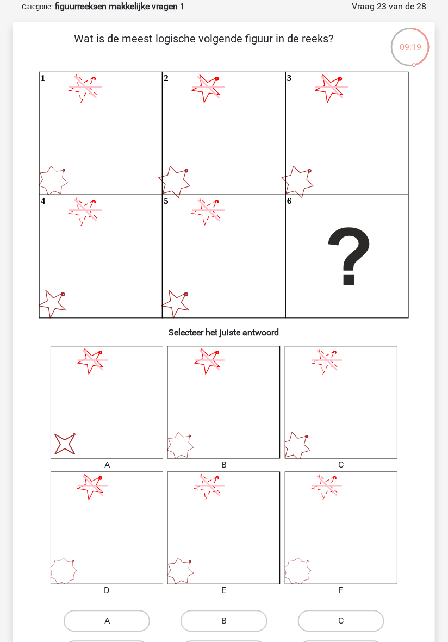
click at [117, 623] on label "A" at bounding box center [107, 621] width 86 height 22
click at [114, 623] on input "A" at bounding box center [110, 624] width 7 height 7
radio input "true"
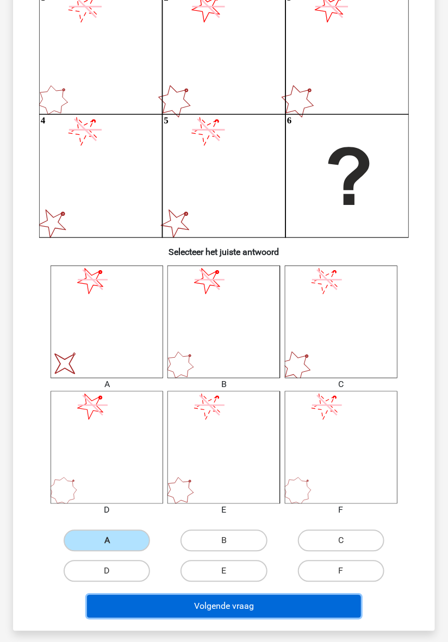
click at [235, 607] on button "Volgende vraag" at bounding box center [224, 606] width 274 height 23
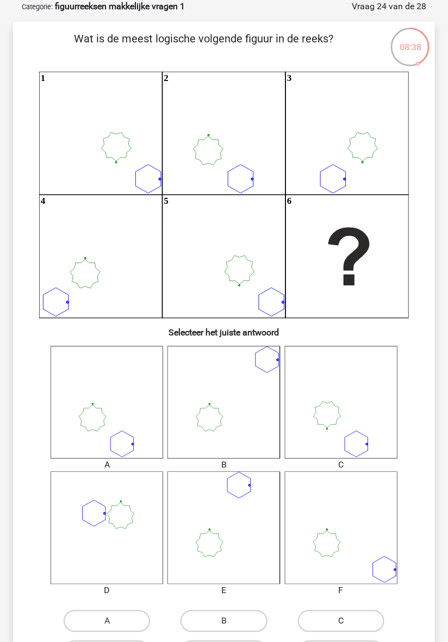
click at [340, 628] on label "C" at bounding box center [341, 621] width 86 height 22
click at [341, 628] on input "C" at bounding box center [344, 624] width 7 height 7
radio input "true"
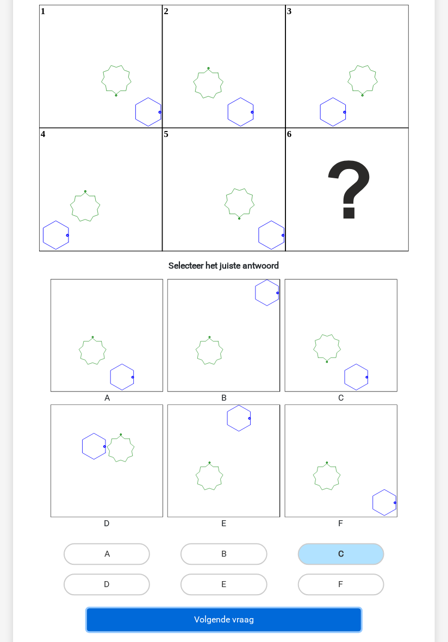
click at [265, 618] on button "Volgende vraag" at bounding box center [224, 620] width 274 height 23
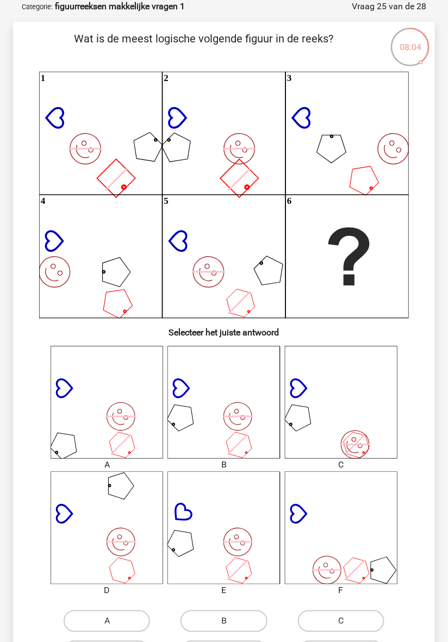
click at [128, 641] on label "D" at bounding box center [107, 652] width 86 height 22
radio input "true"
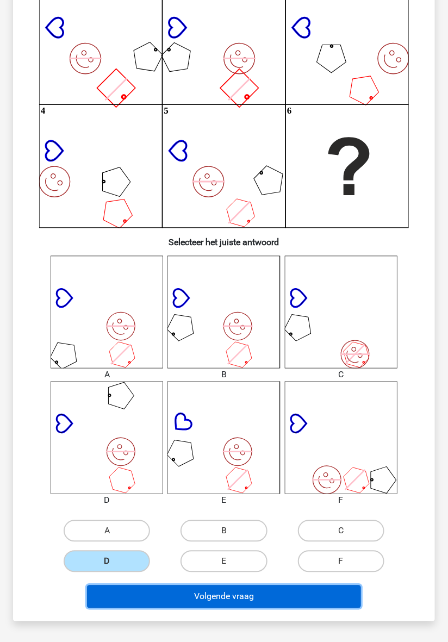
click at [244, 600] on button "Volgende vraag" at bounding box center [224, 596] width 274 height 23
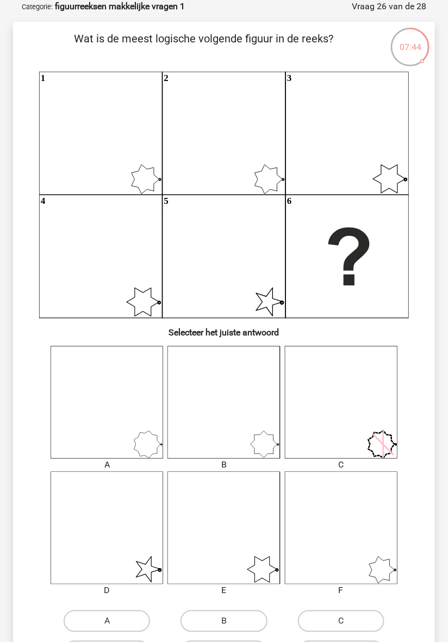
click at [130, 641] on label "D" at bounding box center [107, 652] width 86 height 22
radio input "true"
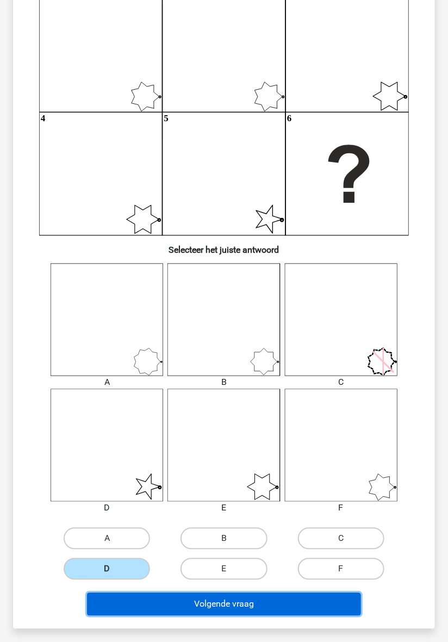
click at [246, 604] on button "Volgende vraag" at bounding box center [224, 604] width 274 height 23
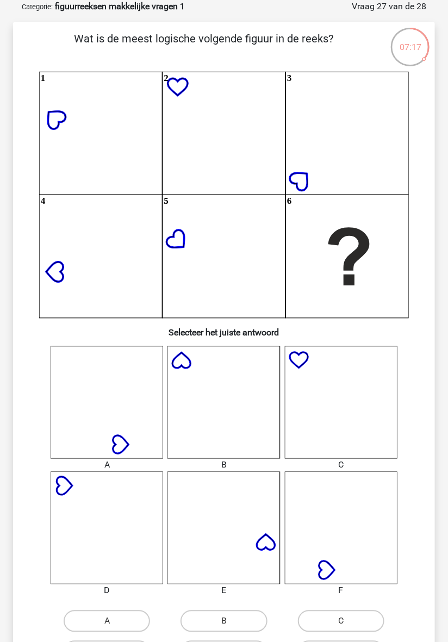
click at [237, 641] on label "E" at bounding box center [223, 652] width 86 height 22
radio input "true"
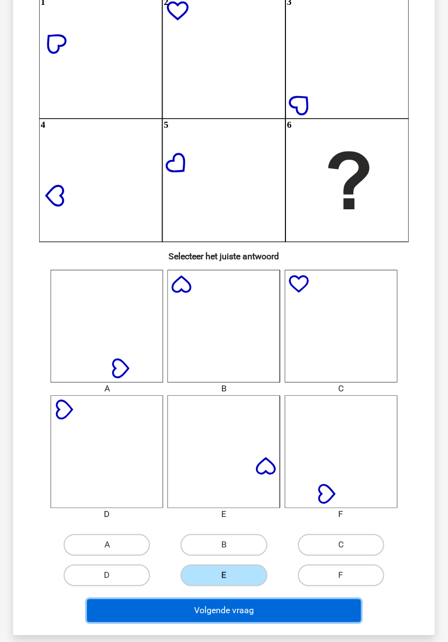
click at [261, 611] on button "Volgende vraag" at bounding box center [224, 610] width 274 height 23
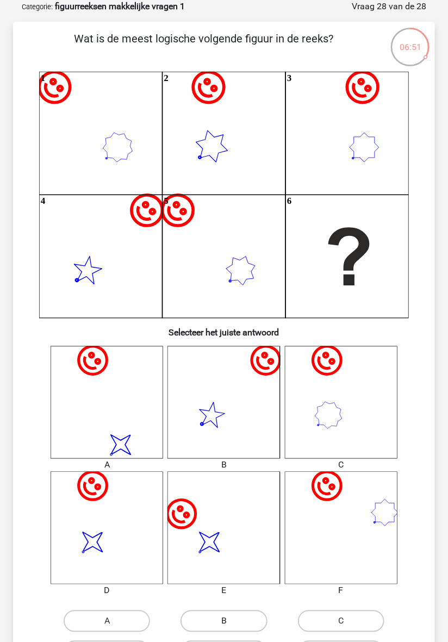
click at [230, 620] on label "B" at bounding box center [223, 621] width 86 height 22
click at [230, 621] on input "B" at bounding box center [227, 624] width 7 height 7
radio input "true"
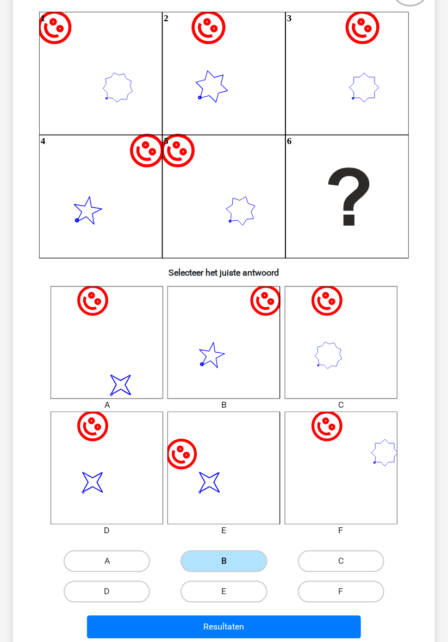
scroll to position [114, 0]
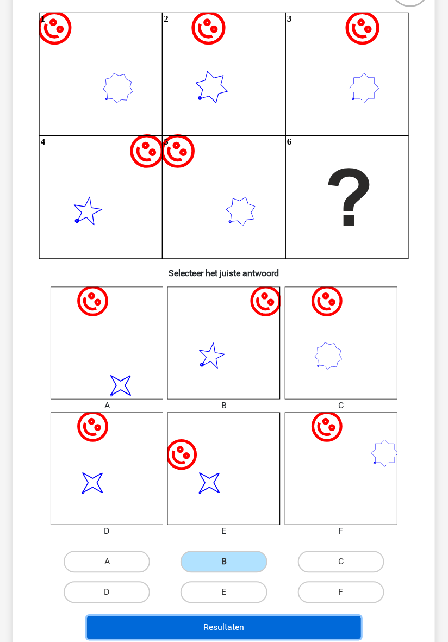
click at [255, 629] on button "Resultaten" at bounding box center [224, 627] width 274 height 23
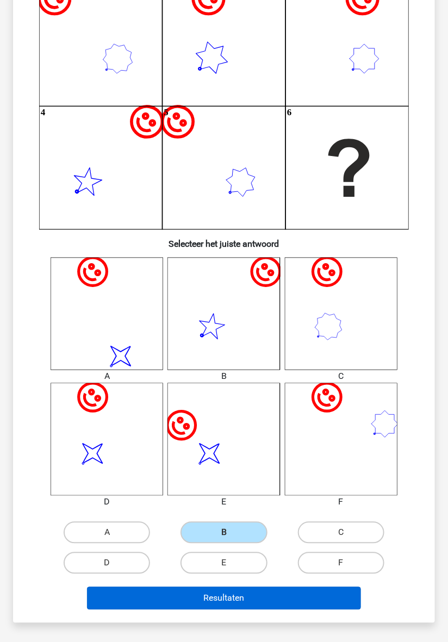
scroll to position [148, 0]
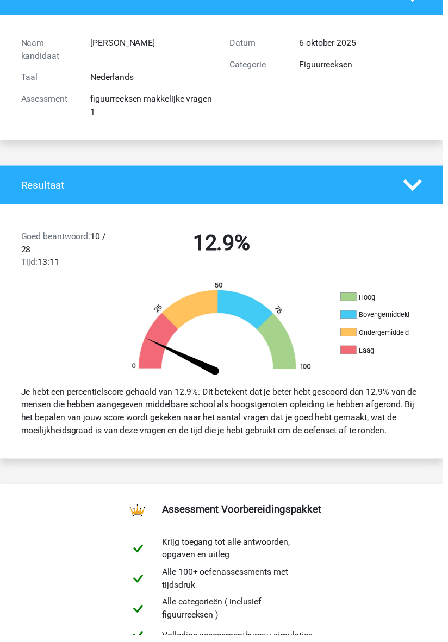
scroll to position [92, 0]
